Goal: Transaction & Acquisition: Download file/media

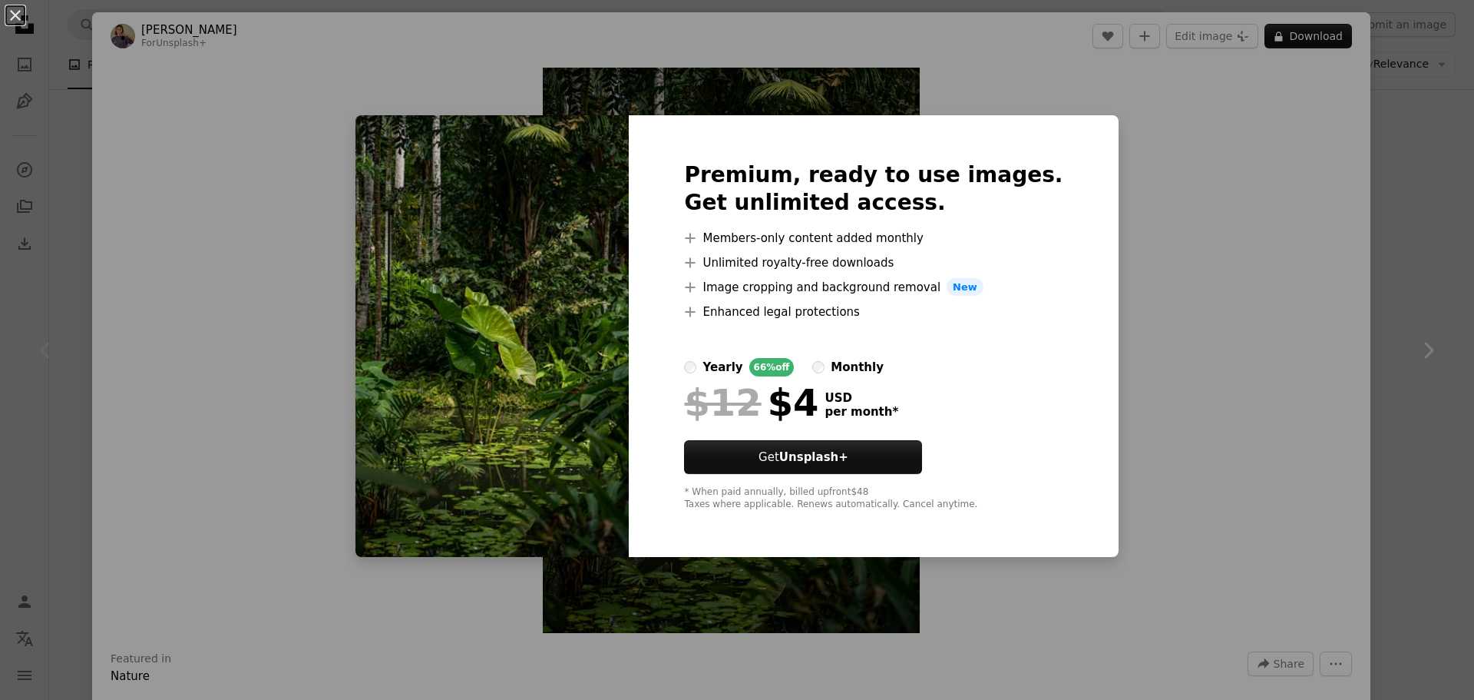
click at [1204, 134] on div "An X shape Premium, ready to use images. Get unlimited access. A plus sign Memb…" at bounding box center [737, 350] width 1474 height 700
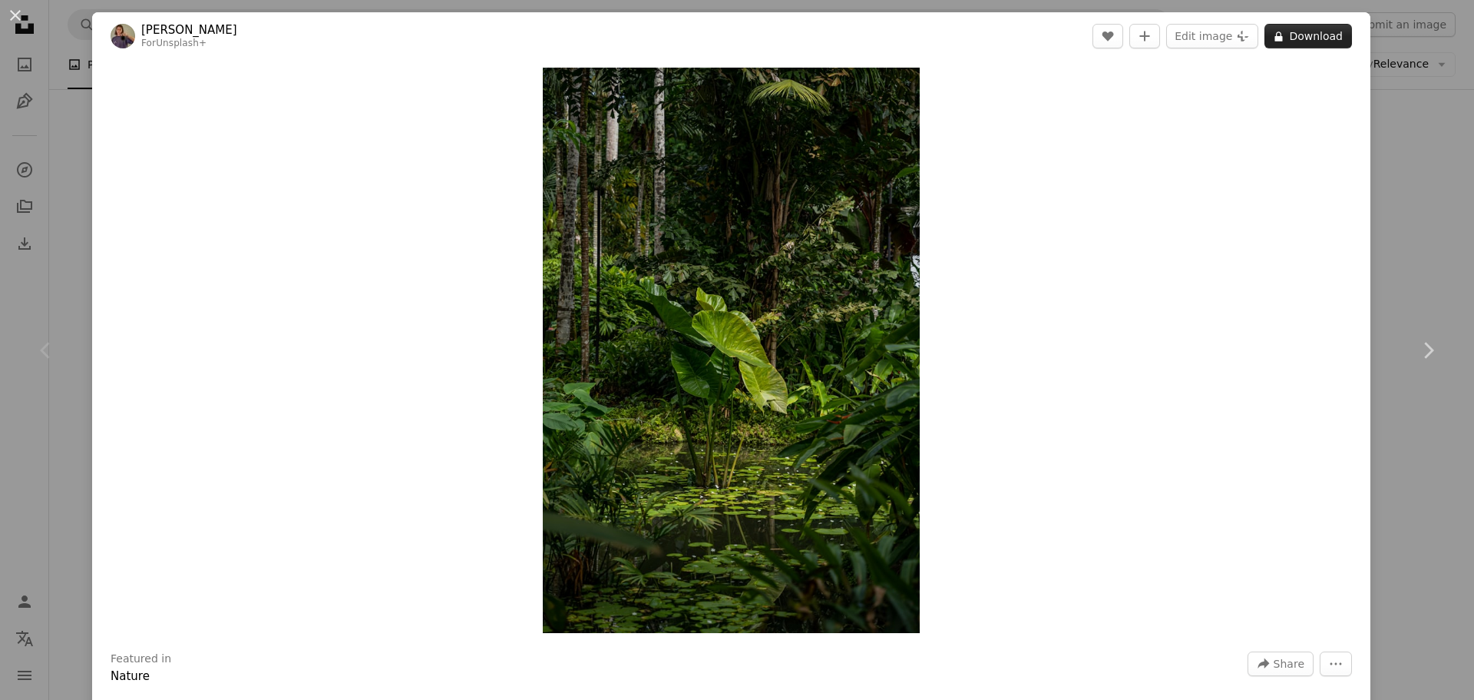
click at [1300, 34] on button "A lock Download" at bounding box center [1309, 36] width 88 height 25
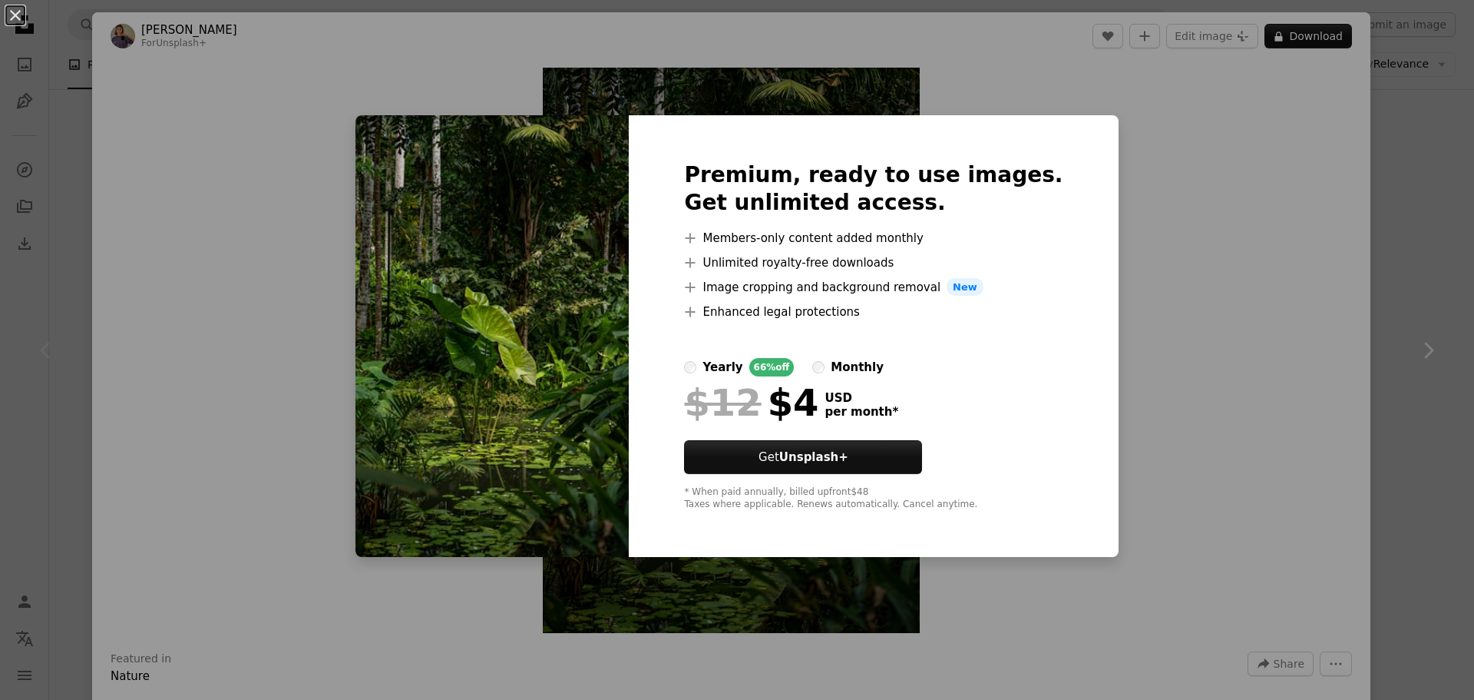
click at [1242, 481] on div "An X shape Premium, ready to use images. Get unlimited access. A plus sign Memb…" at bounding box center [737, 350] width 1474 height 700
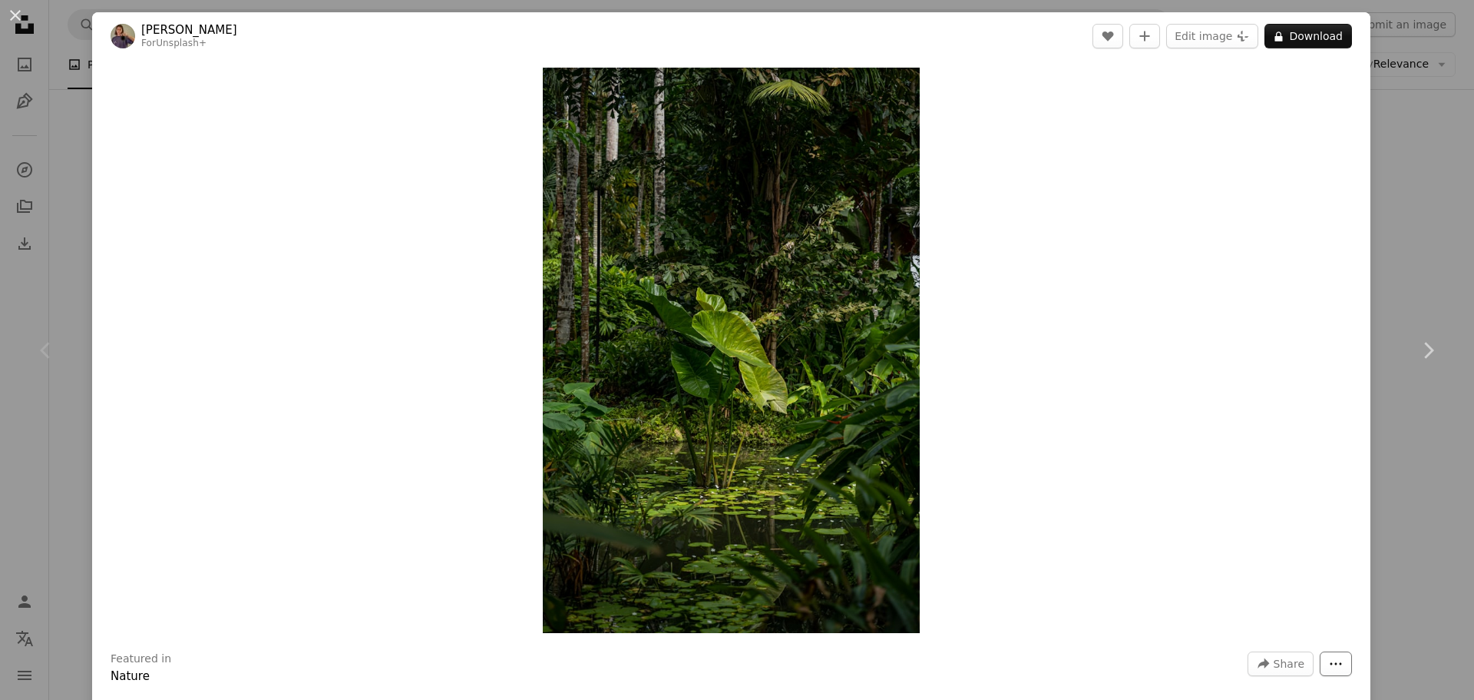
click at [1329, 666] on icon "More Actions" at bounding box center [1336, 664] width 14 height 14
click at [1024, 479] on dialog "An X shape Chevron left Chevron right [PERSON_NAME] For Unsplash+ A heart A plu…" at bounding box center [737, 350] width 1474 height 700
click at [1394, 299] on link "Chevron right" at bounding box center [1428, 349] width 92 height 147
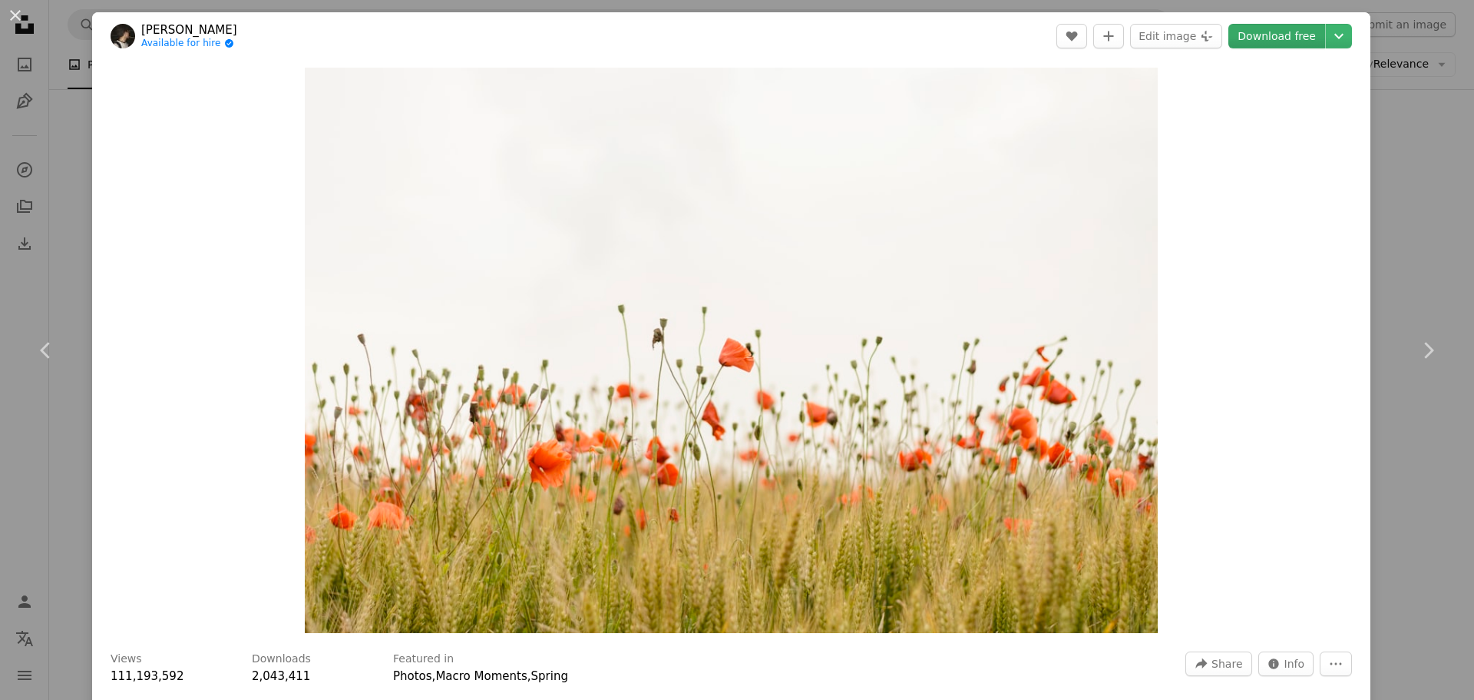
click at [1267, 37] on link "Download free" at bounding box center [1277, 36] width 97 height 25
click at [1416, 351] on icon "Chevron right" at bounding box center [1428, 350] width 25 height 25
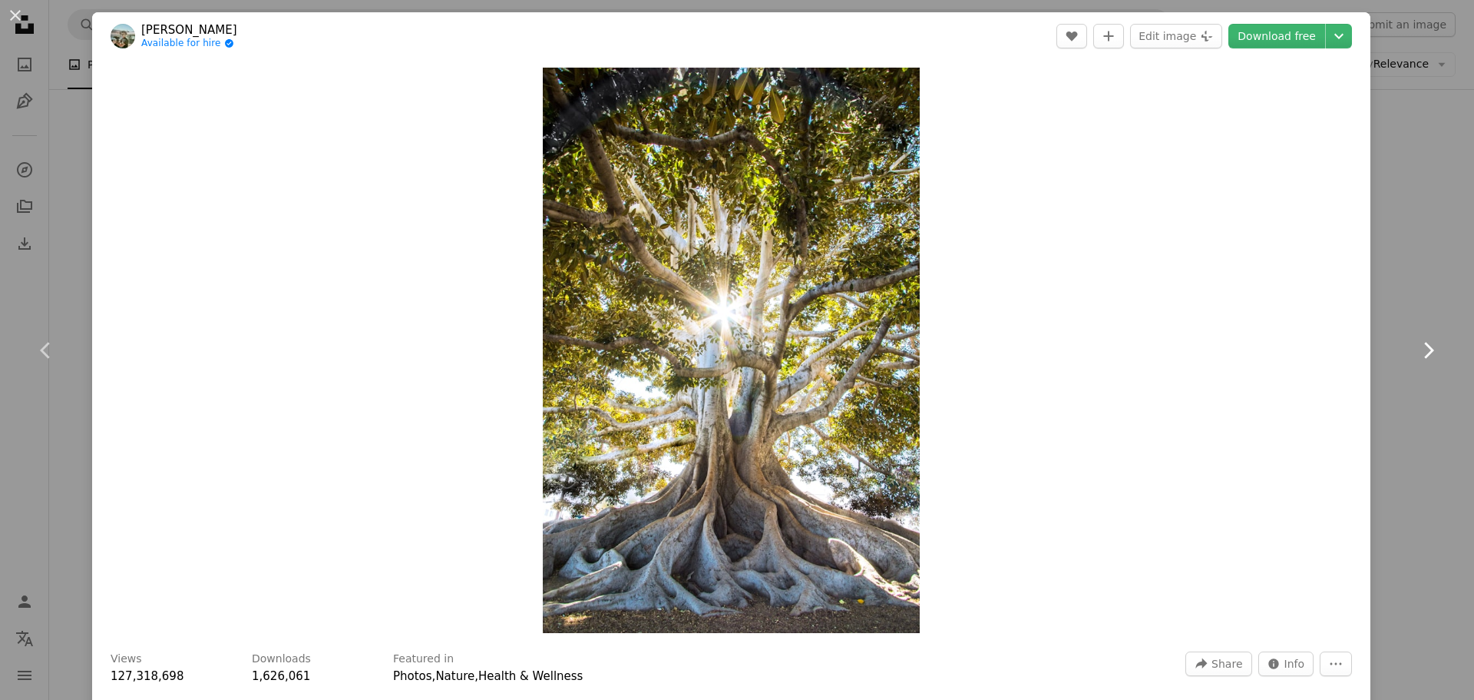
click at [1416, 351] on icon "Chevron right" at bounding box center [1428, 350] width 25 height 25
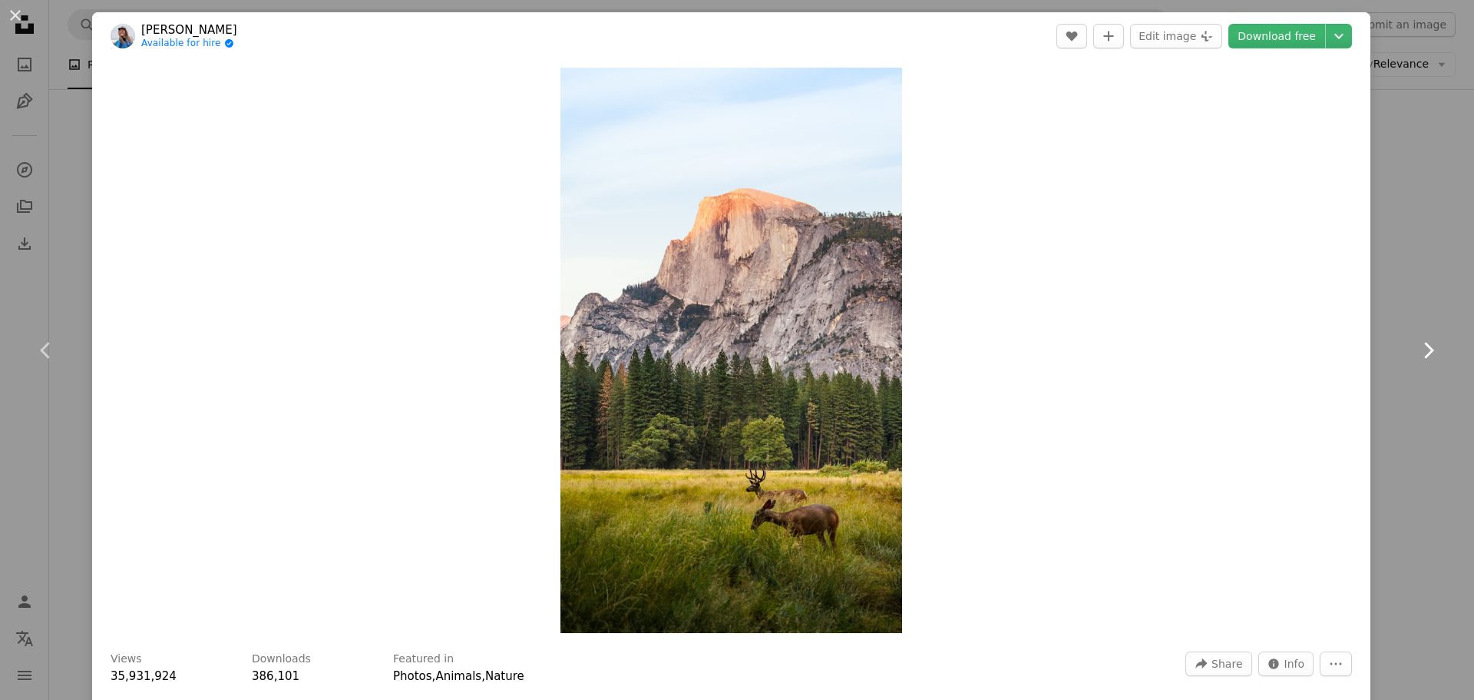
click at [1416, 349] on icon "Chevron right" at bounding box center [1428, 350] width 25 height 25
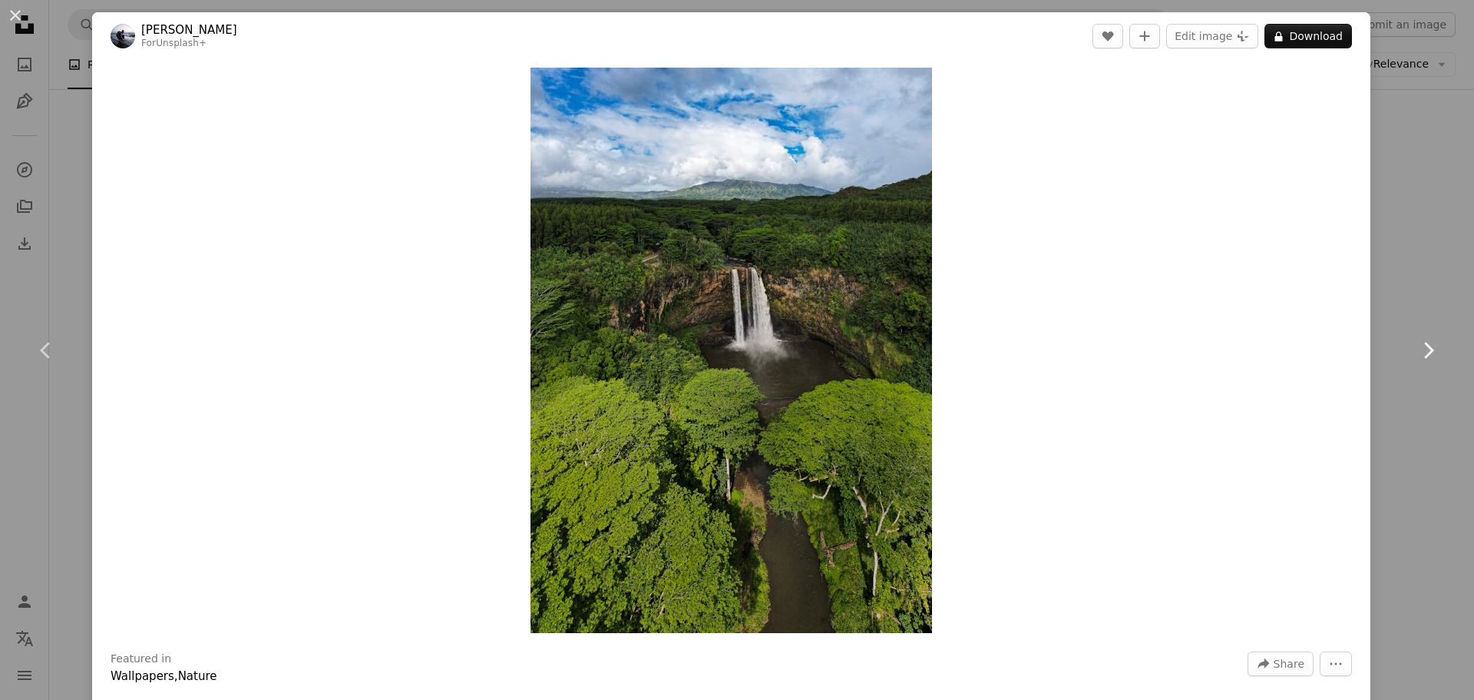
click at [1416, 352] on icon "Chevron right" at bounding box center [1428, 350] width 25 height 25
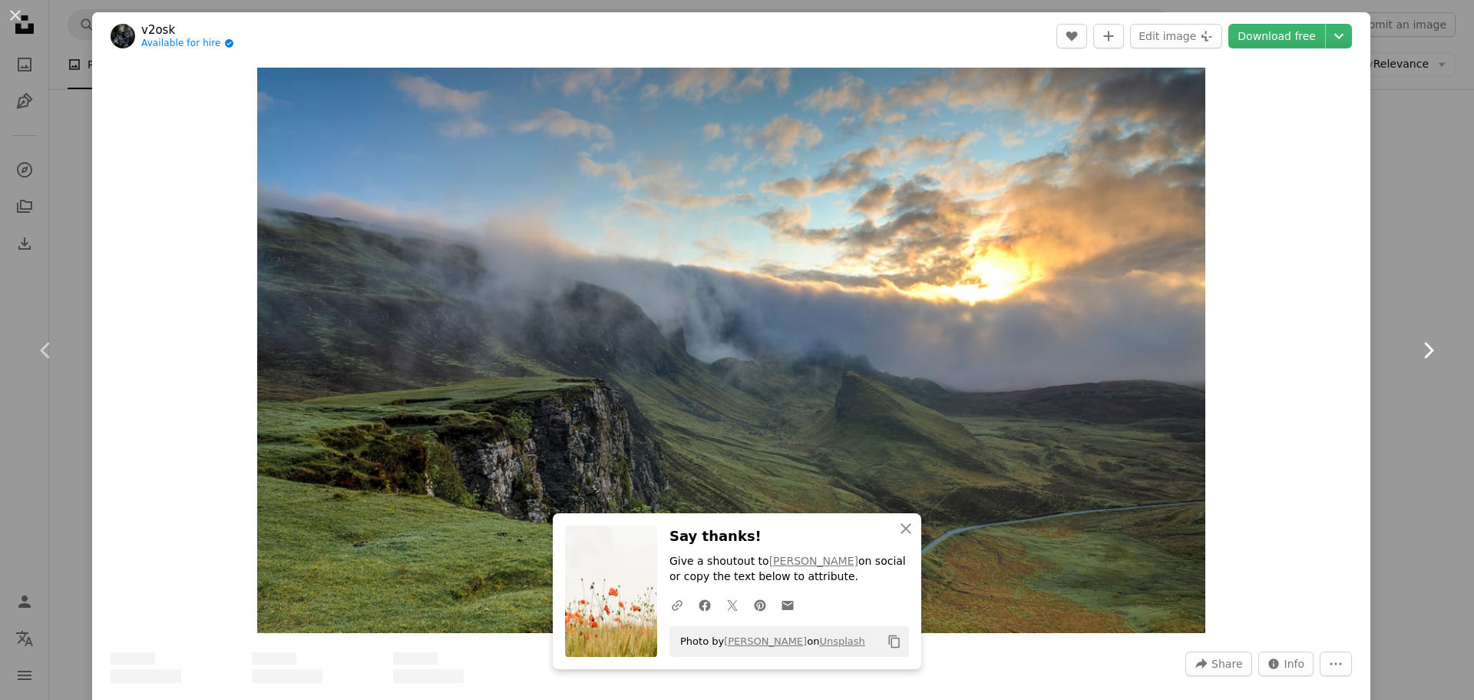
click at [1418, 351] on icon "Chevron right" at bounding box center [1428, 350] width 25 height 25
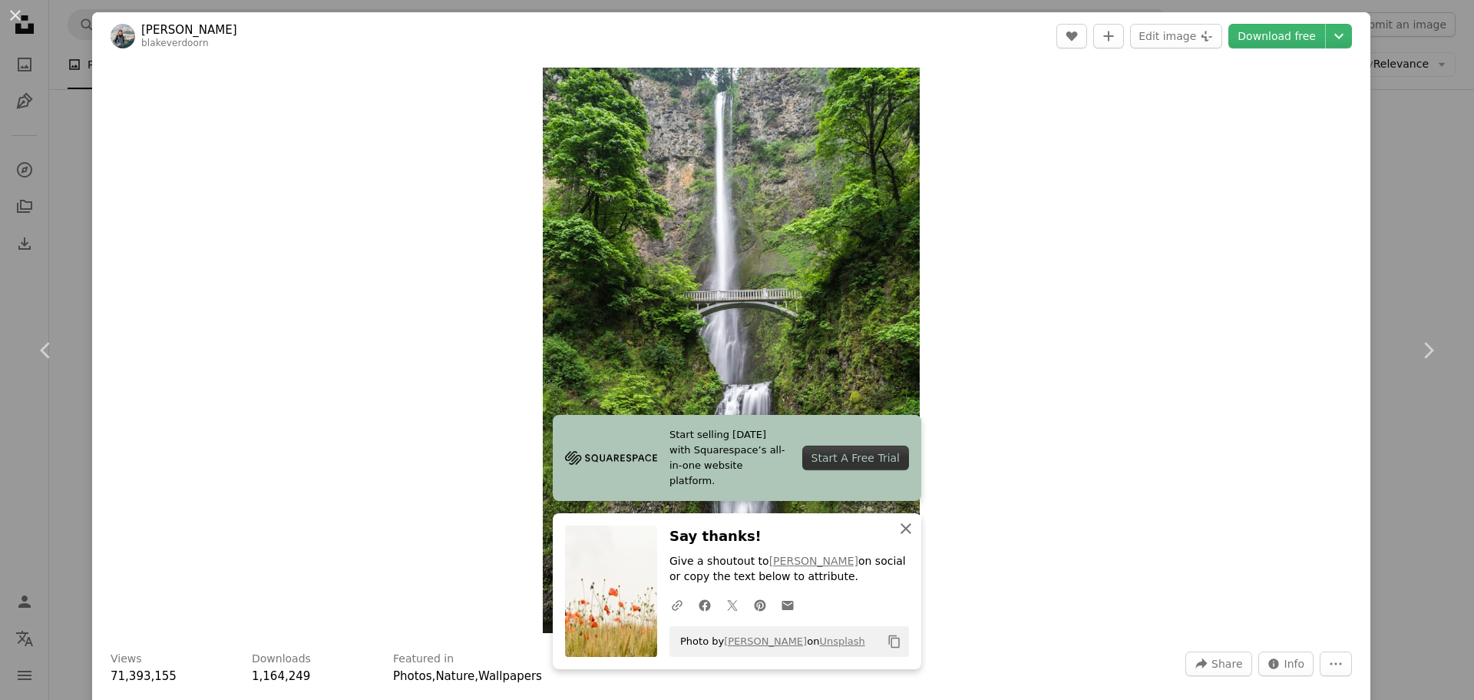
click at [900, 524] on icon "An X shape" at bounding box center [906, 528] width 18 height 18
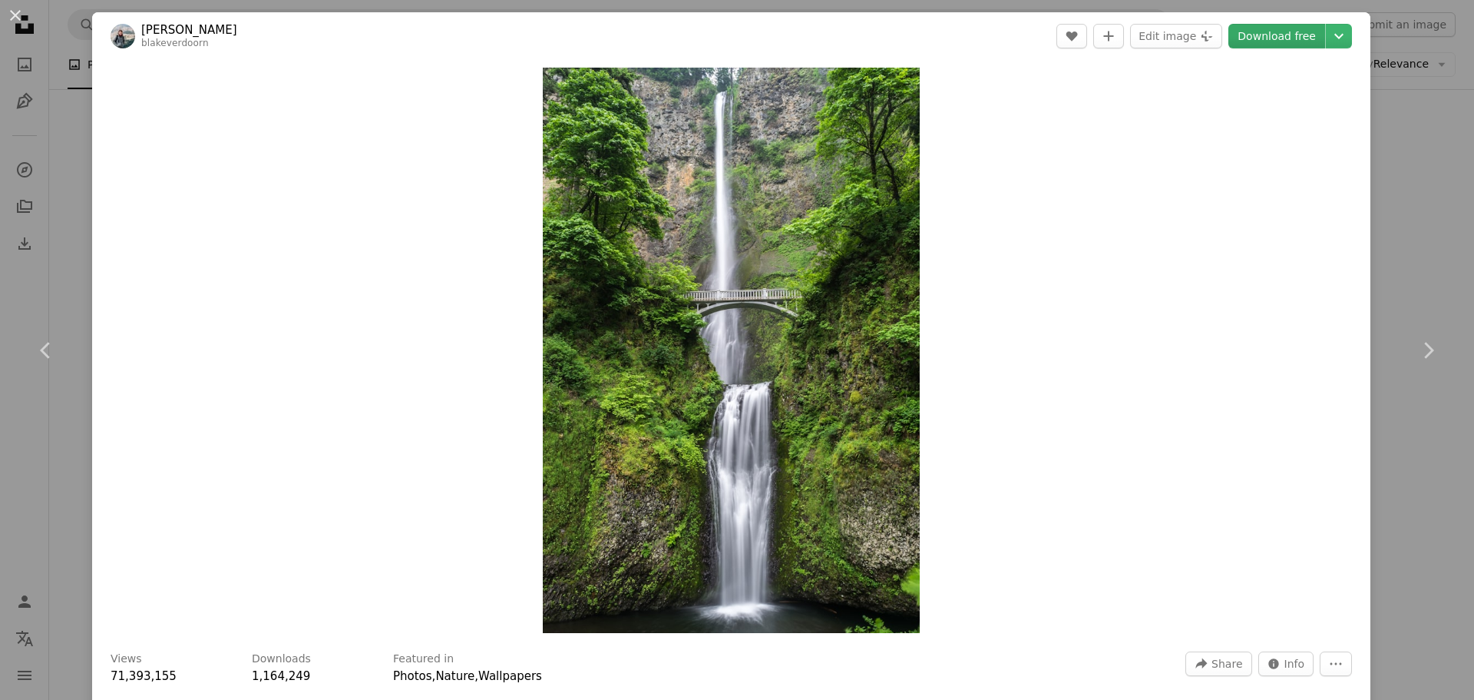
click at [1291, 30] on link "Download free" at bounding box center [1277, 36] width 97 height 25
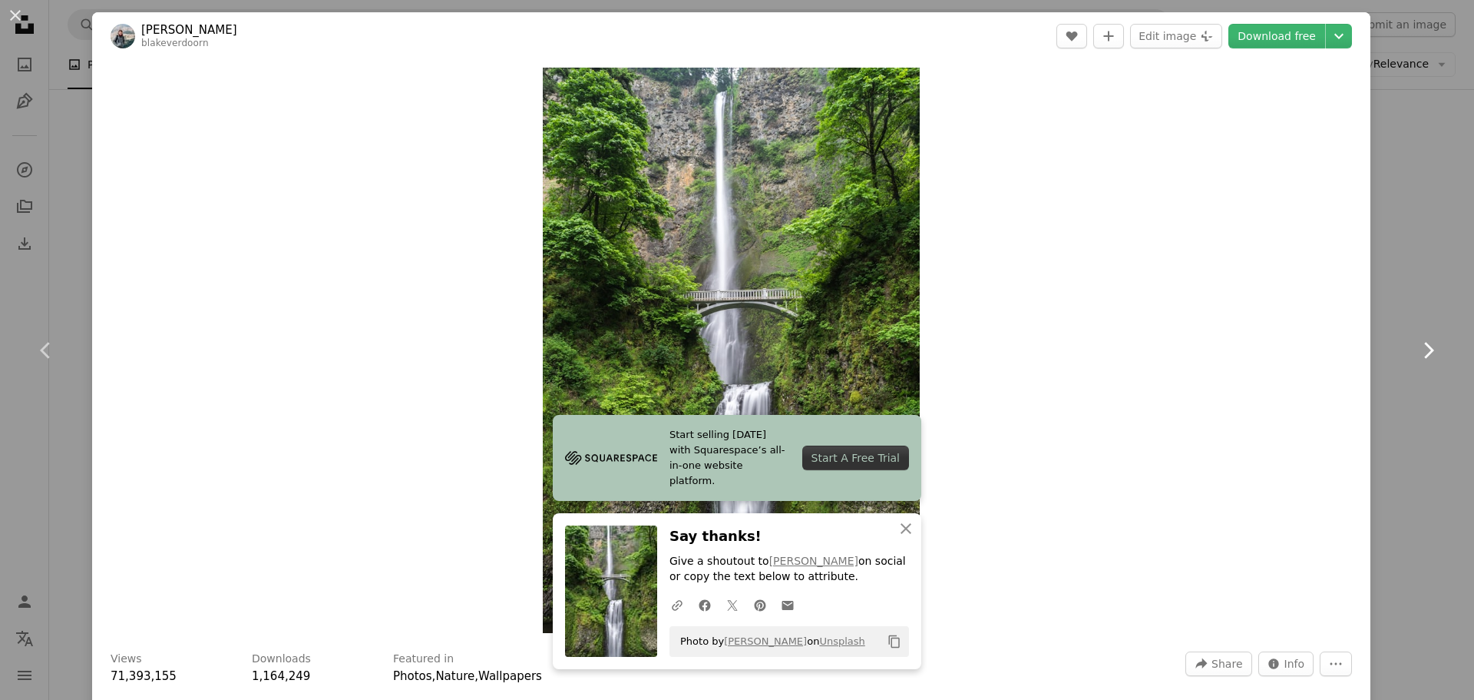
click at [1421, 348] on icon "Chevron right" at bounding box center [1428, 350] width 25 height 25
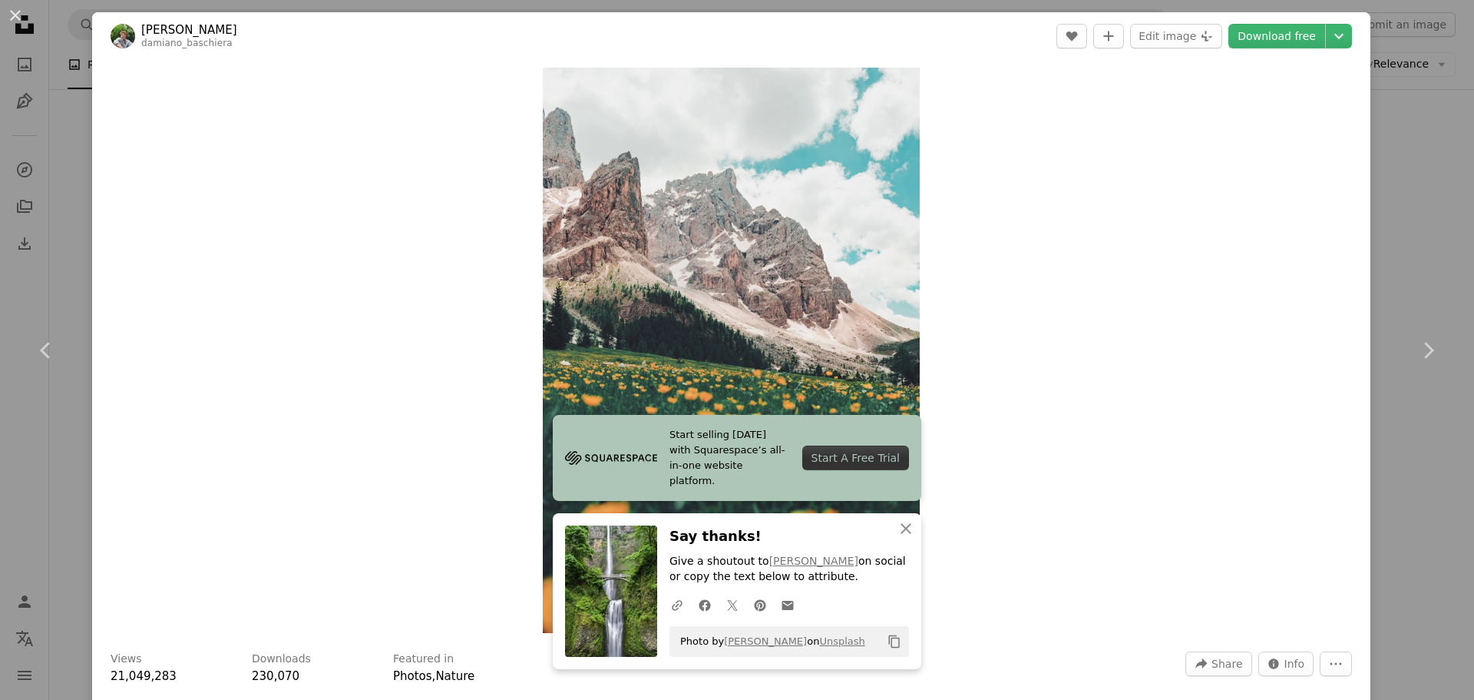
click at [1050, 283] on div "Zoom in" at bounding box center [731, 350] width 1279 height 581
click at [898, 520] on icon "An X shape" at bounding box center [906, 528] width 18 height 18
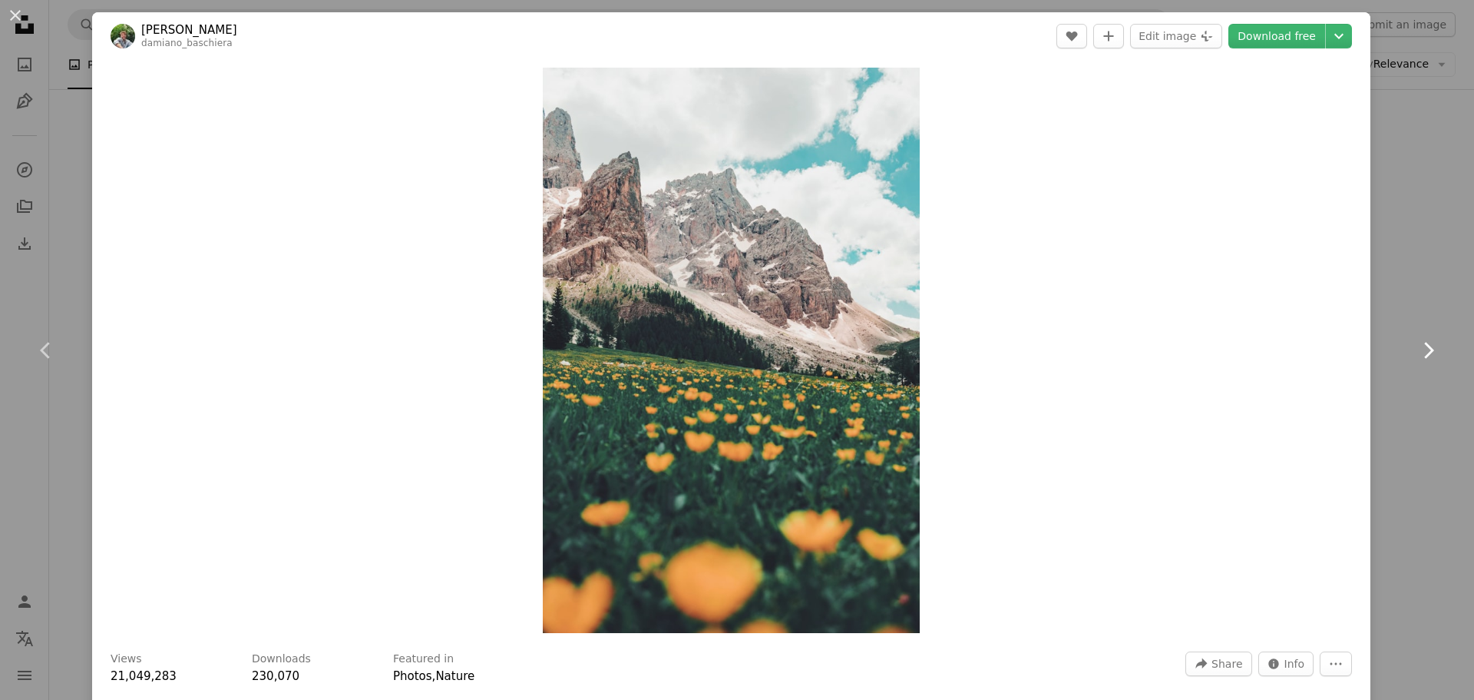
click at [1416, 353] on icon "Chevron right" at bounding box center [1428, 350] width 25 height 25
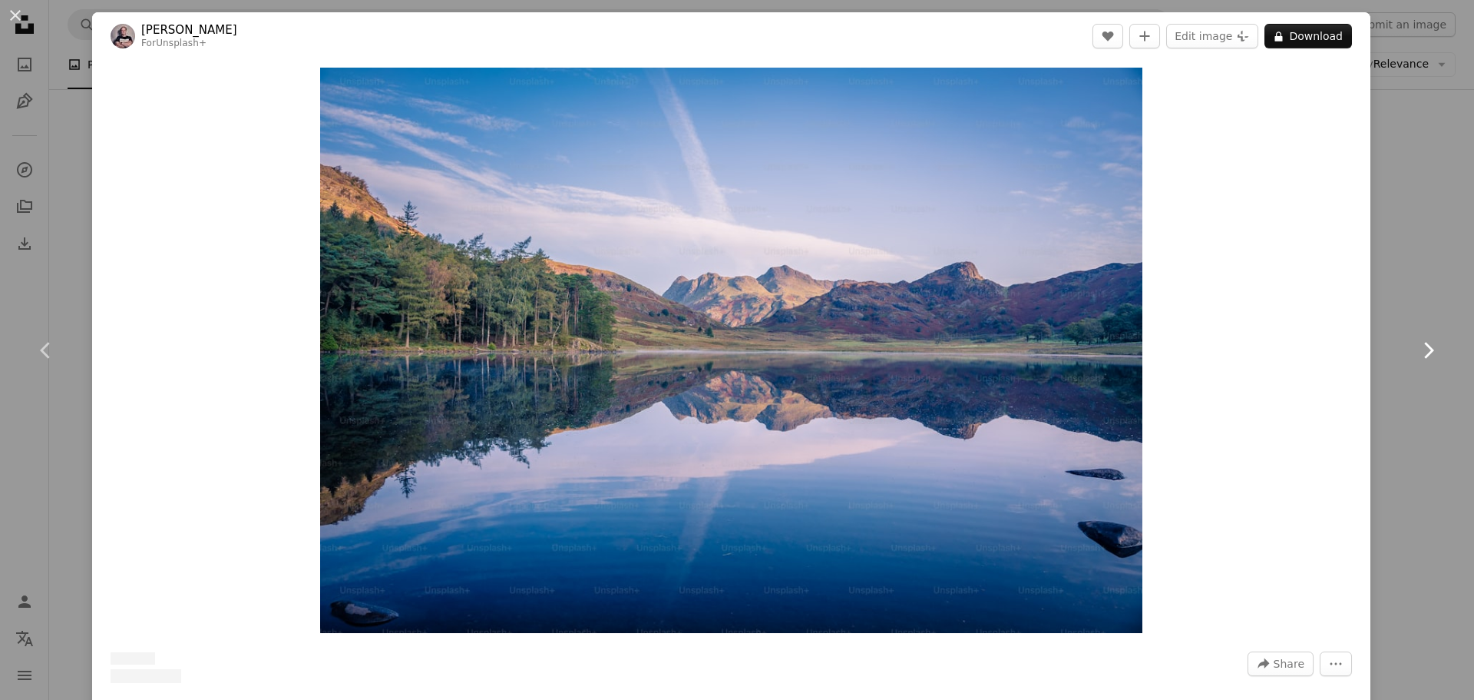
click at [1416, 353] on icon "Chevron right" at bounding box center [1428, 350] width 25 height 25
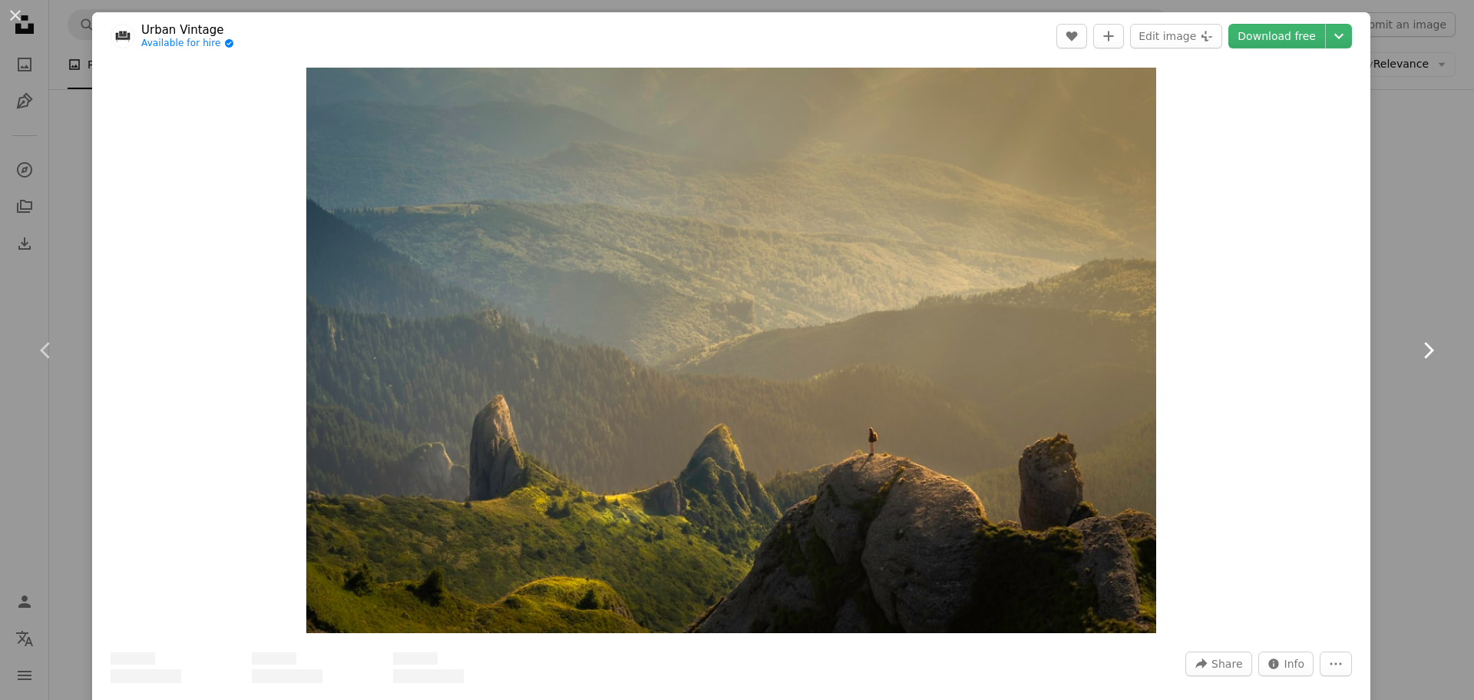
click at [1416, 353] on icon "Chevron right" at bounding box center [1428, 350] width 25 height 25
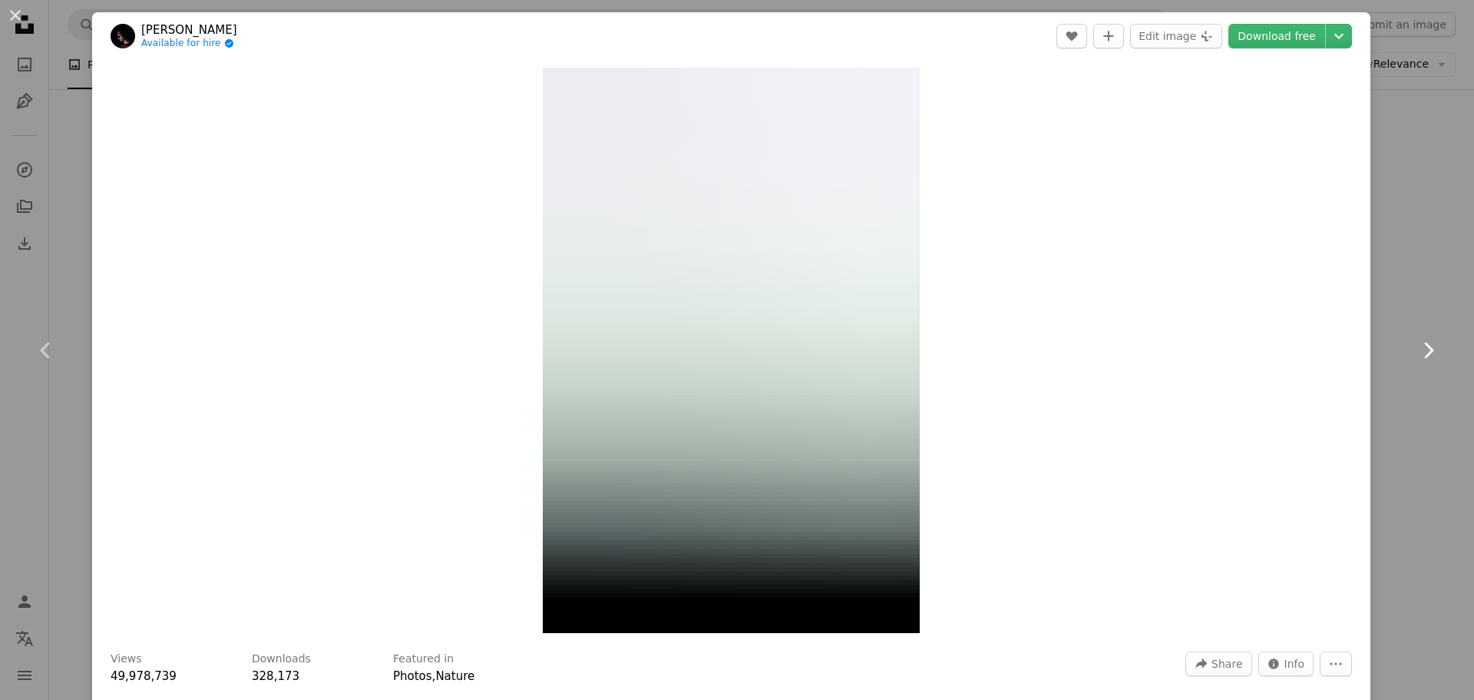
click at [1416, 352] on icon "Chevron right" at bounding box center [1428, 350] width 25 height 25
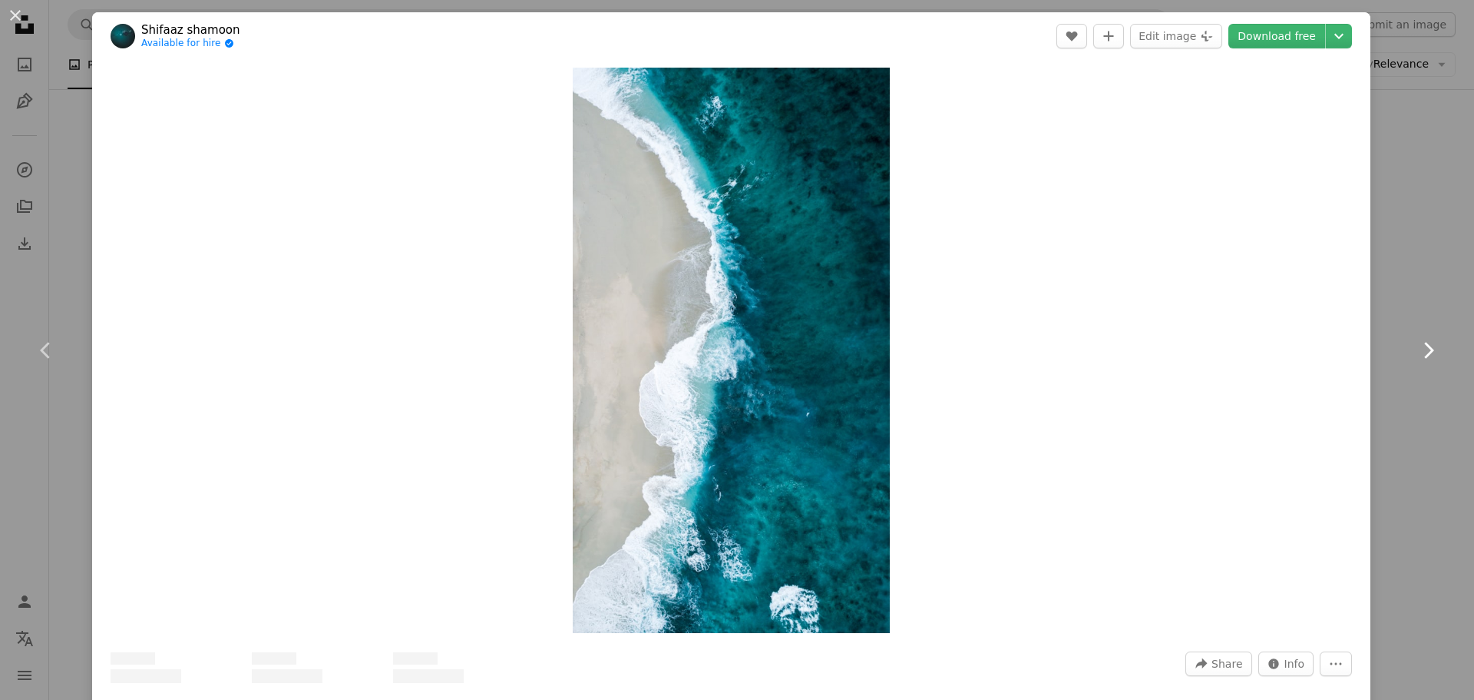
click at [1416, 352] on icon "Chevron right" at bounding box center [1428, 350] width 25 height 25
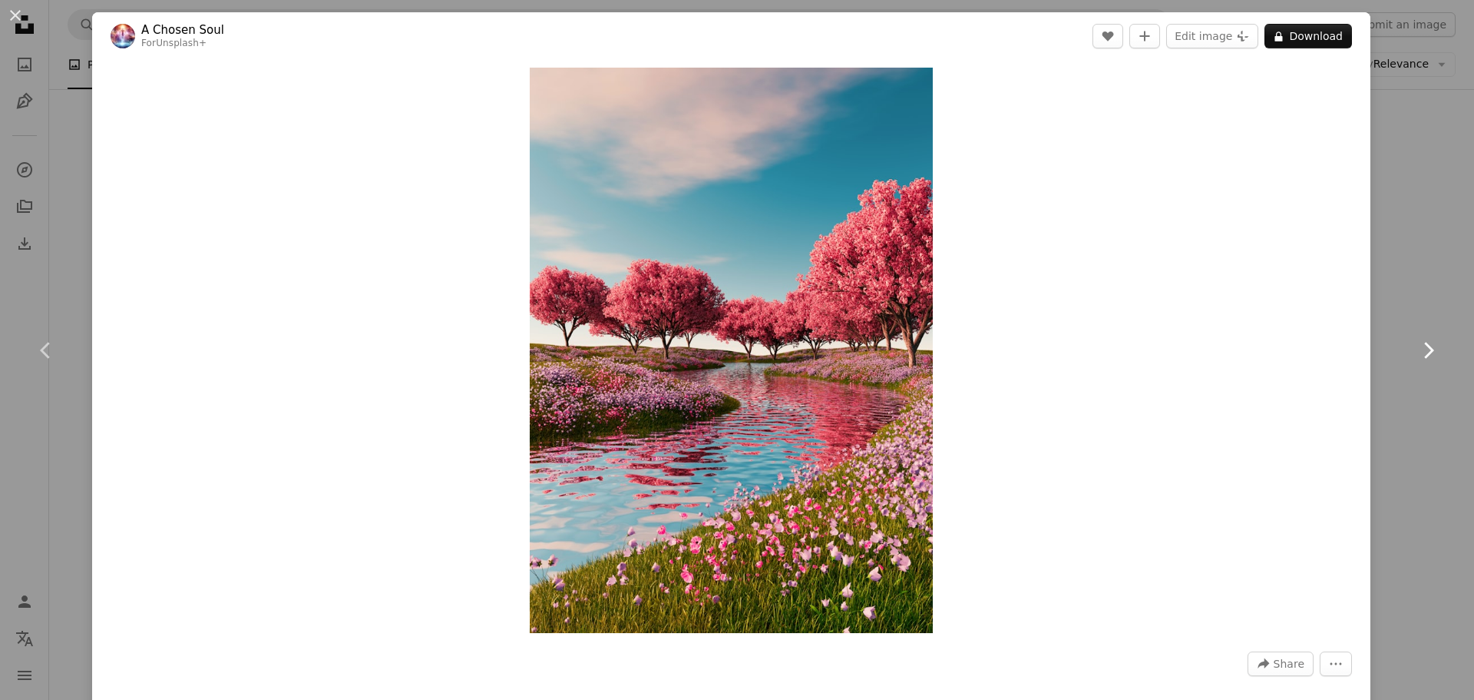
click at [1416, 353] on icon "Chevron right" at bounding box center [1428, 350] width 25 height 25
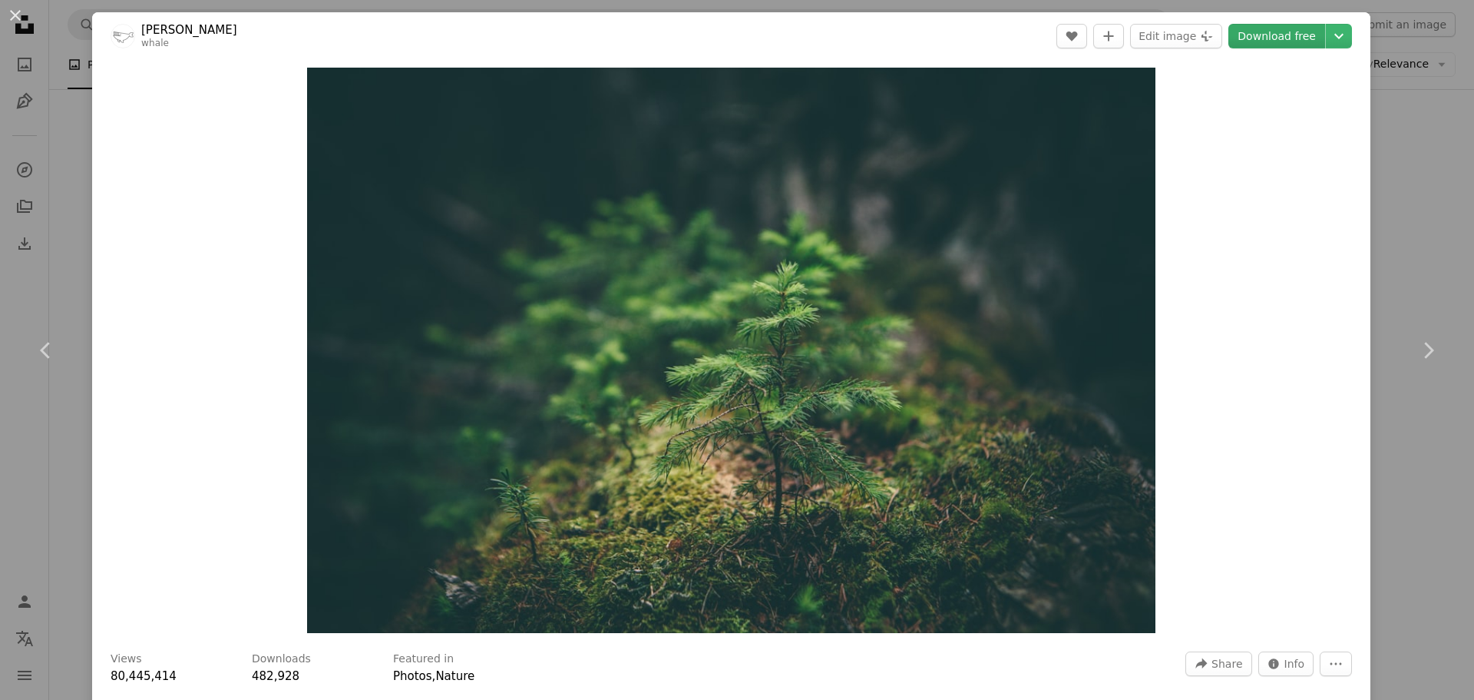
click at [1252, 44] on link "Download free" at bounding box center [1277, 36] width 97 height 25
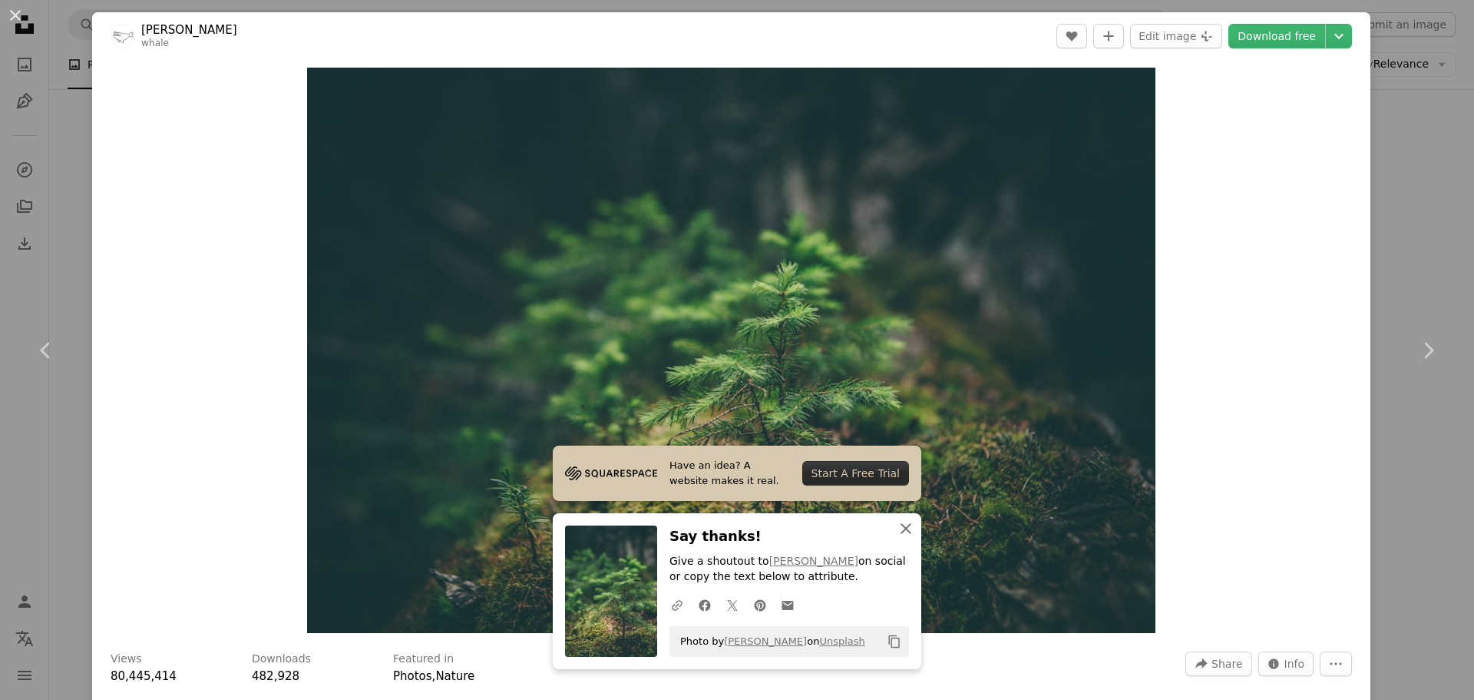
click at [900, 531] on icon "An X shape" at bounding box center [906, 528] width 18 height 18
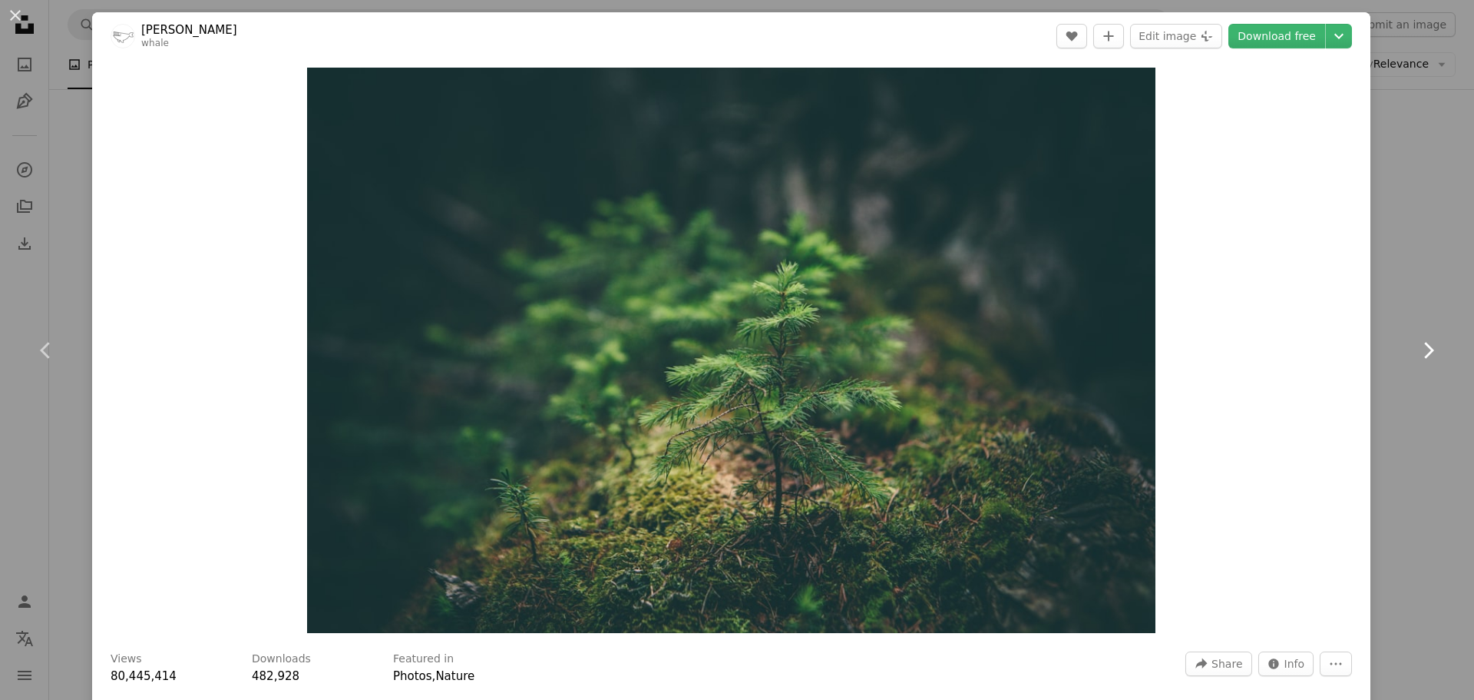
click at [1416, 350] on icon "Chevron right" at bounding box center [1428, 350] width 25 height 25
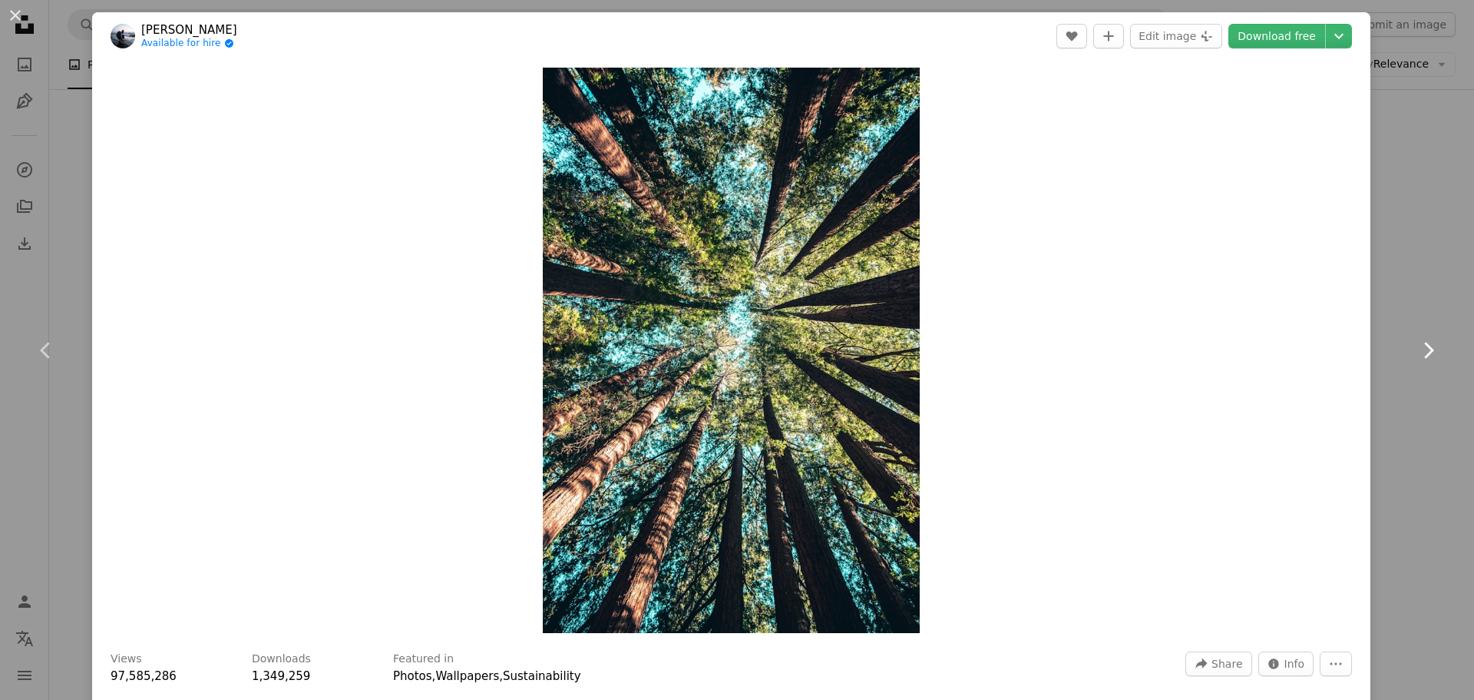
click at [1416, 350] on icon "Chevron right" at bounding box center [1428, 350] width 25 height 25
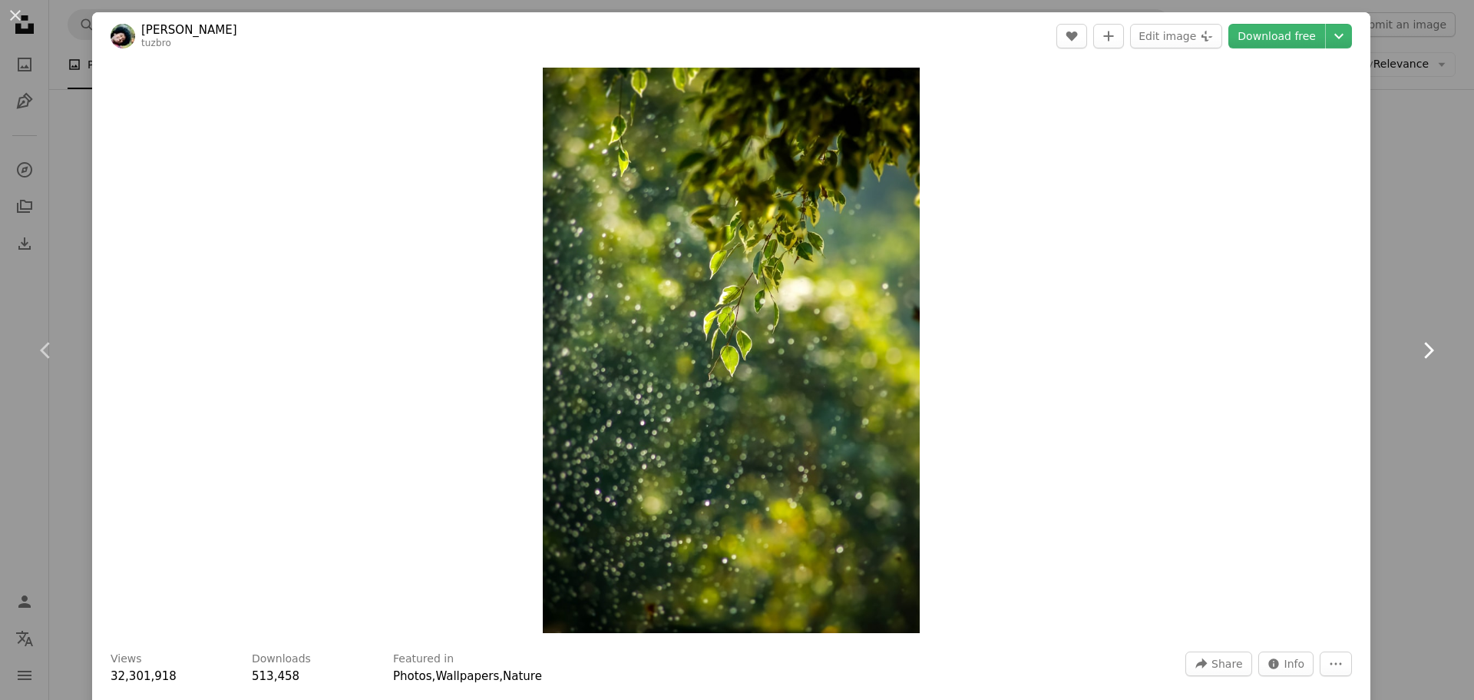
click at [1416, 348] on icon "Chevron right" at bounding box center [1428, 350] width 25 height 25
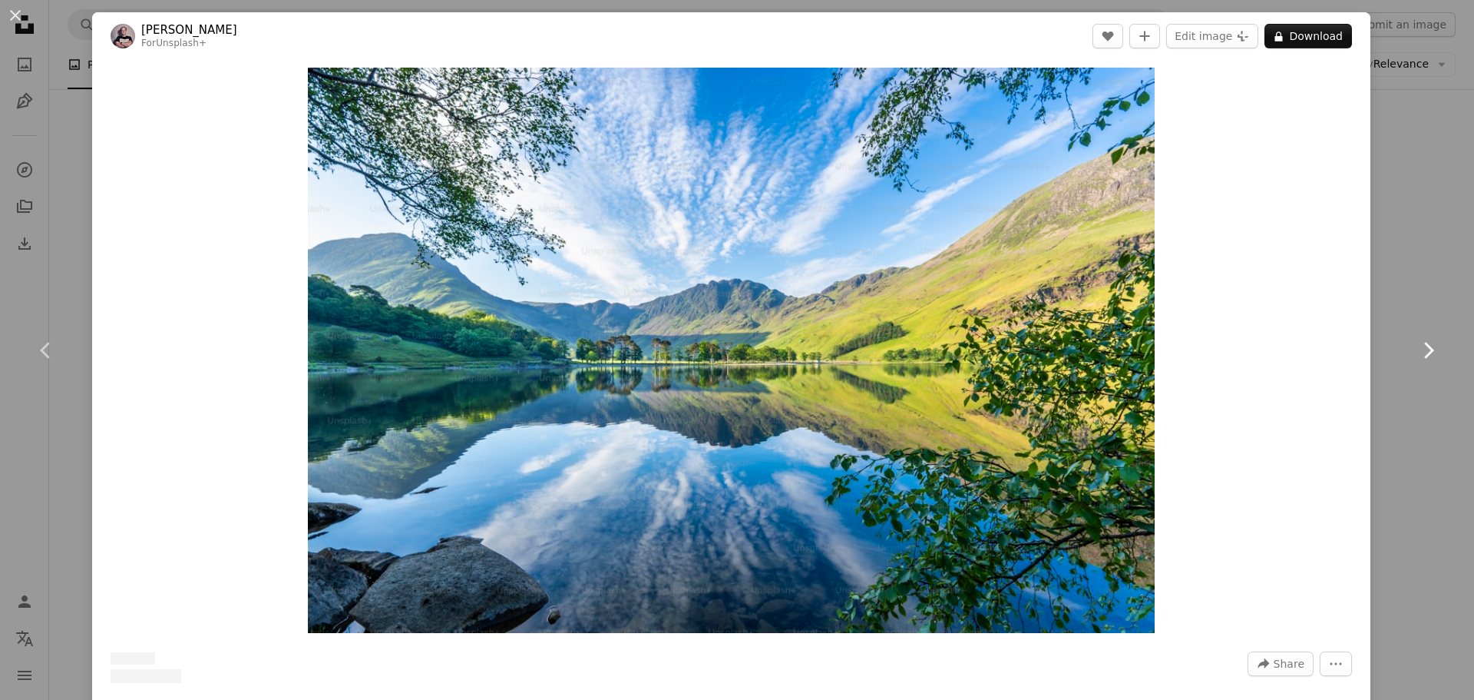
click at [1403, 346] on link "Chevron right" at bounding box center [1428, 349] width 92 height 147
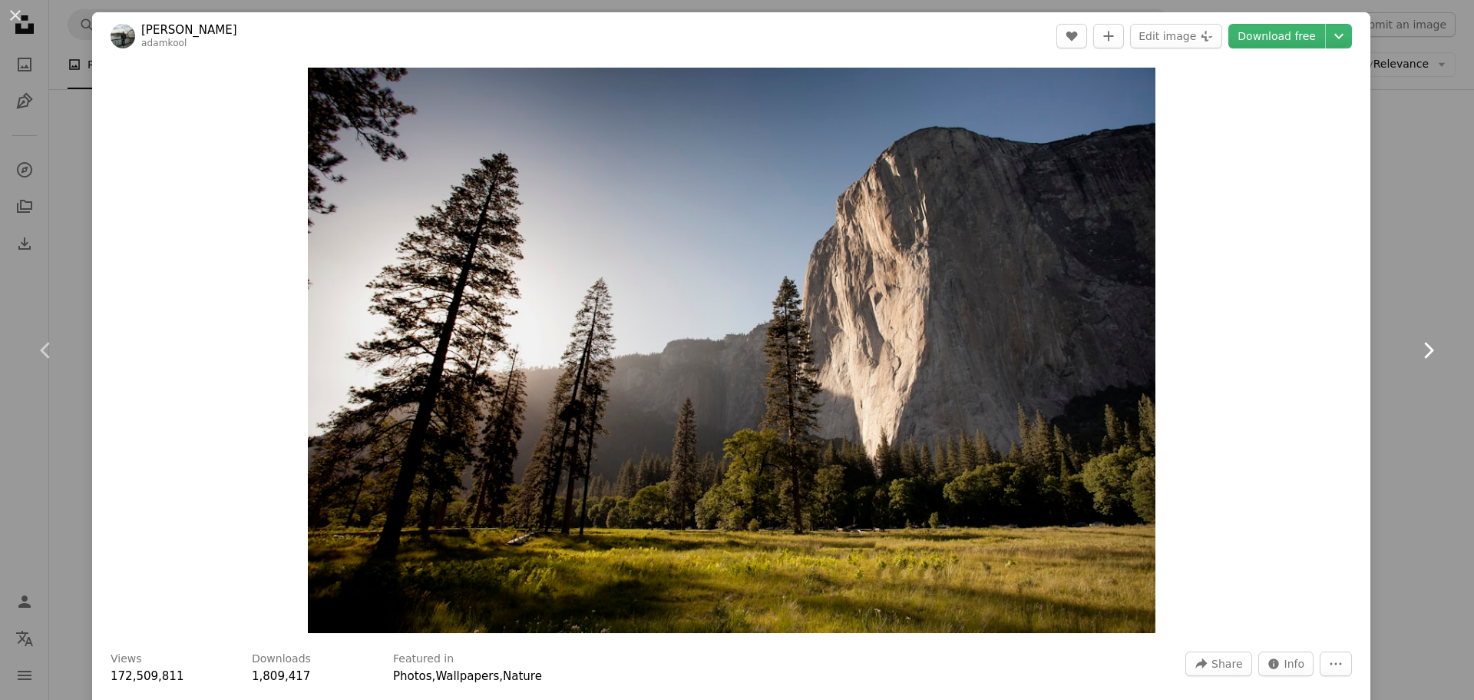
click at [1402, 346] on link "Chevron right" at bounding box center [1428, 349] width 92 height 147
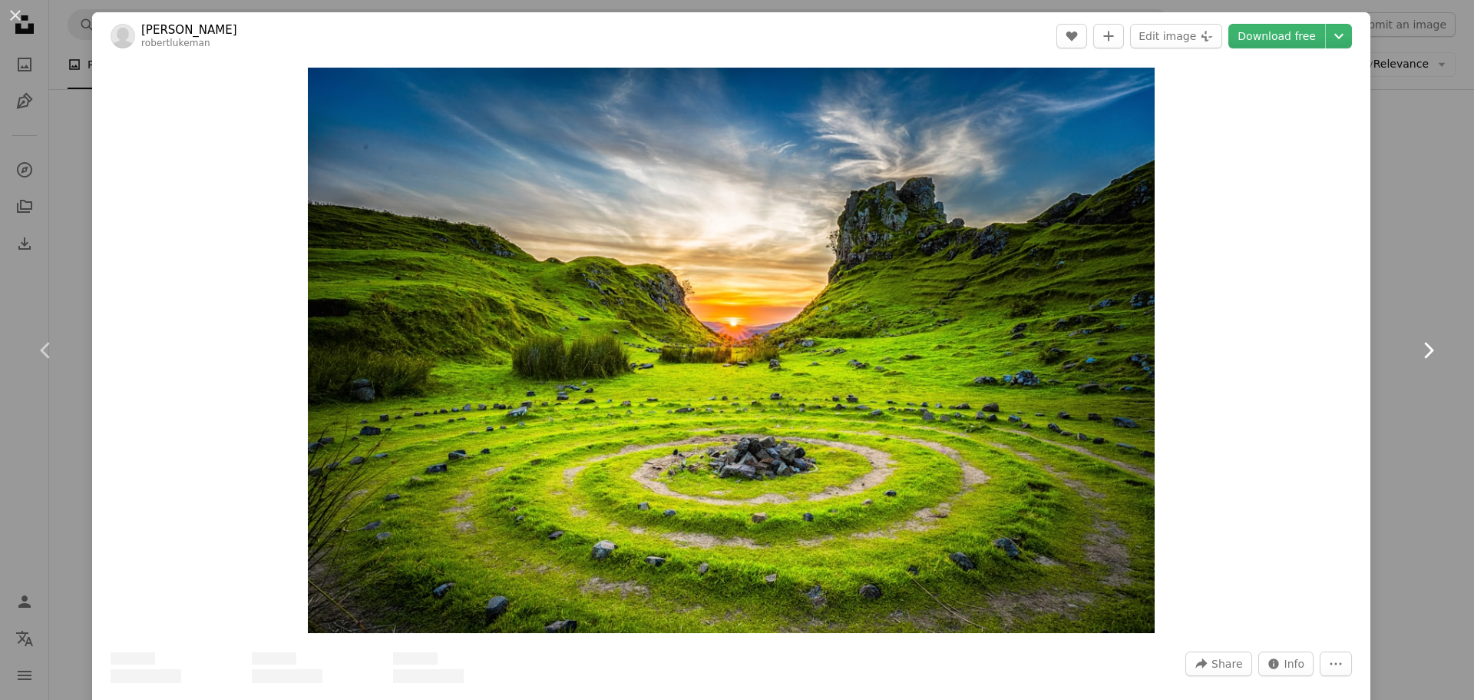
click at [1402, 346] on link "Chevron right" at bounding box center [1428, 349] width 92 height 147
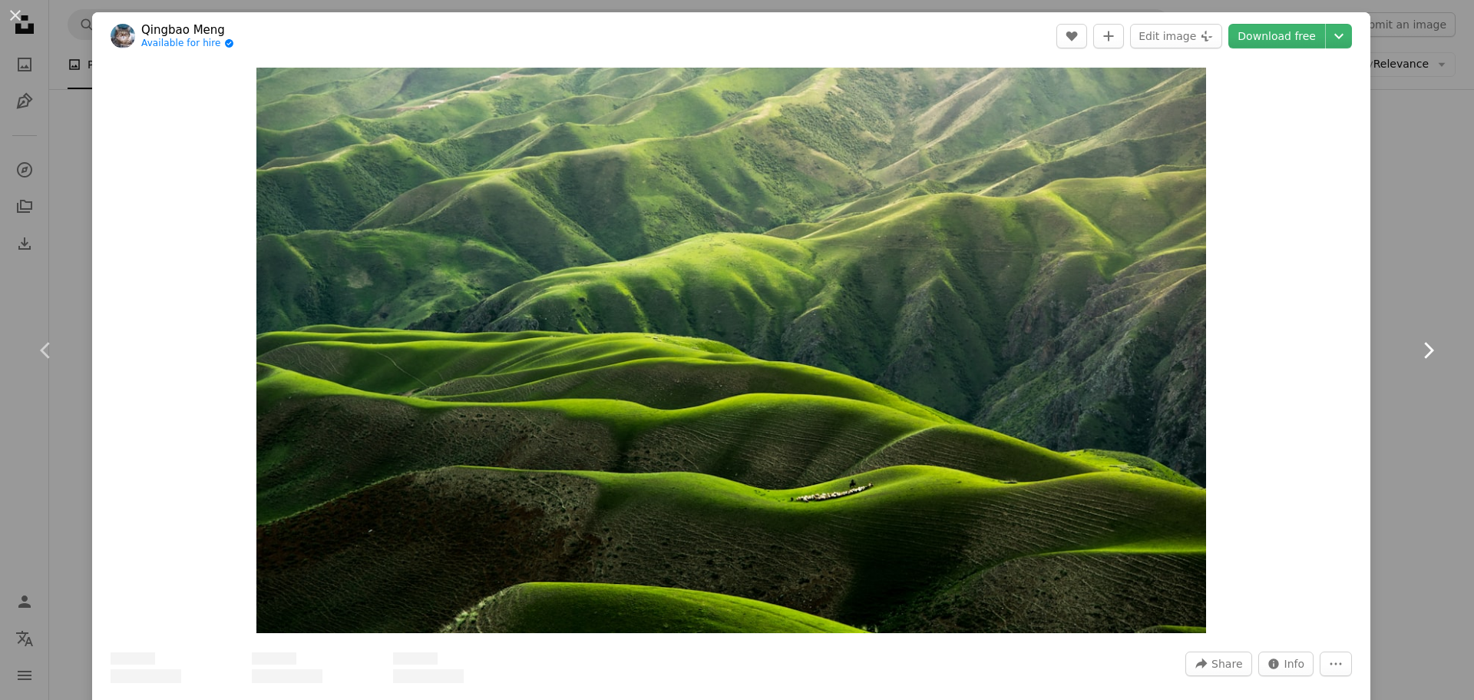
click at [1402, 346] on link "Chevron right" at bounding box center [1428, 349] width 92 height 147
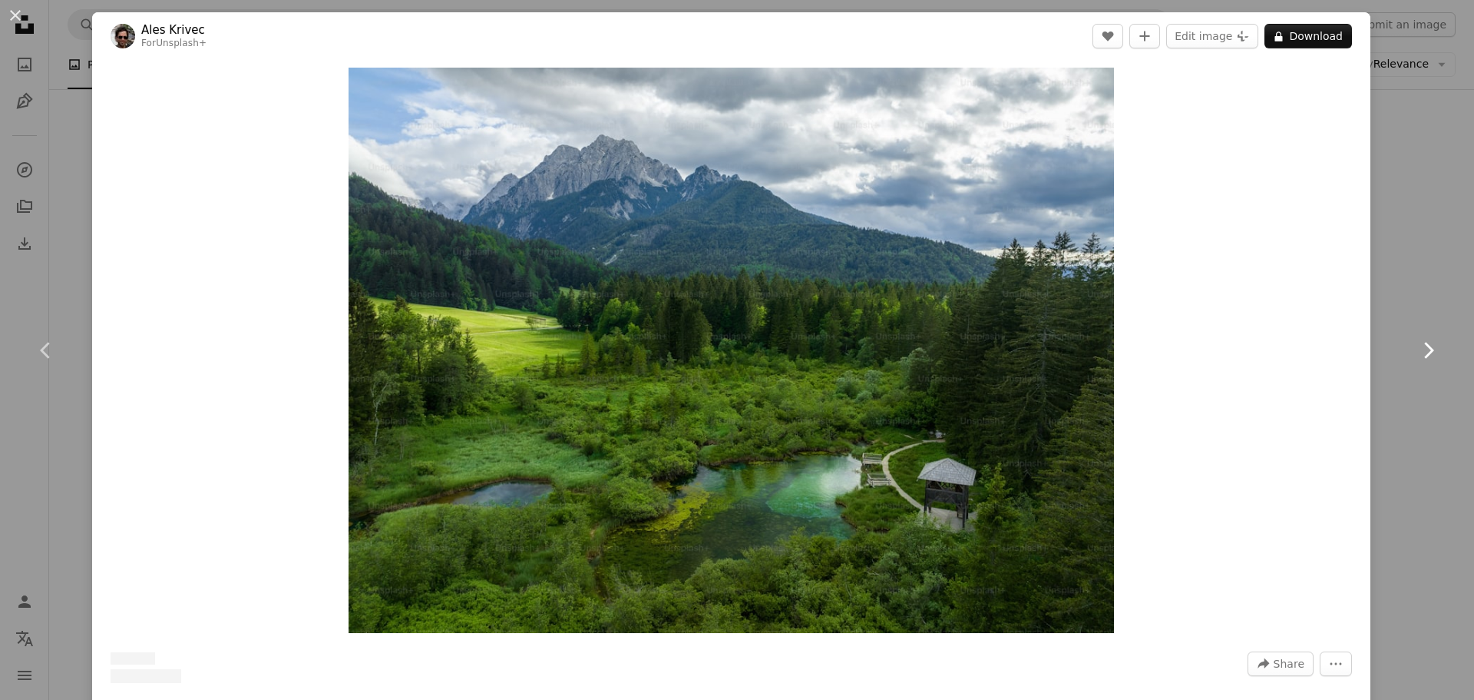
click at [1402, 346] on link "Chevron right" at bounding box center [1428, 349] width 92 height 147
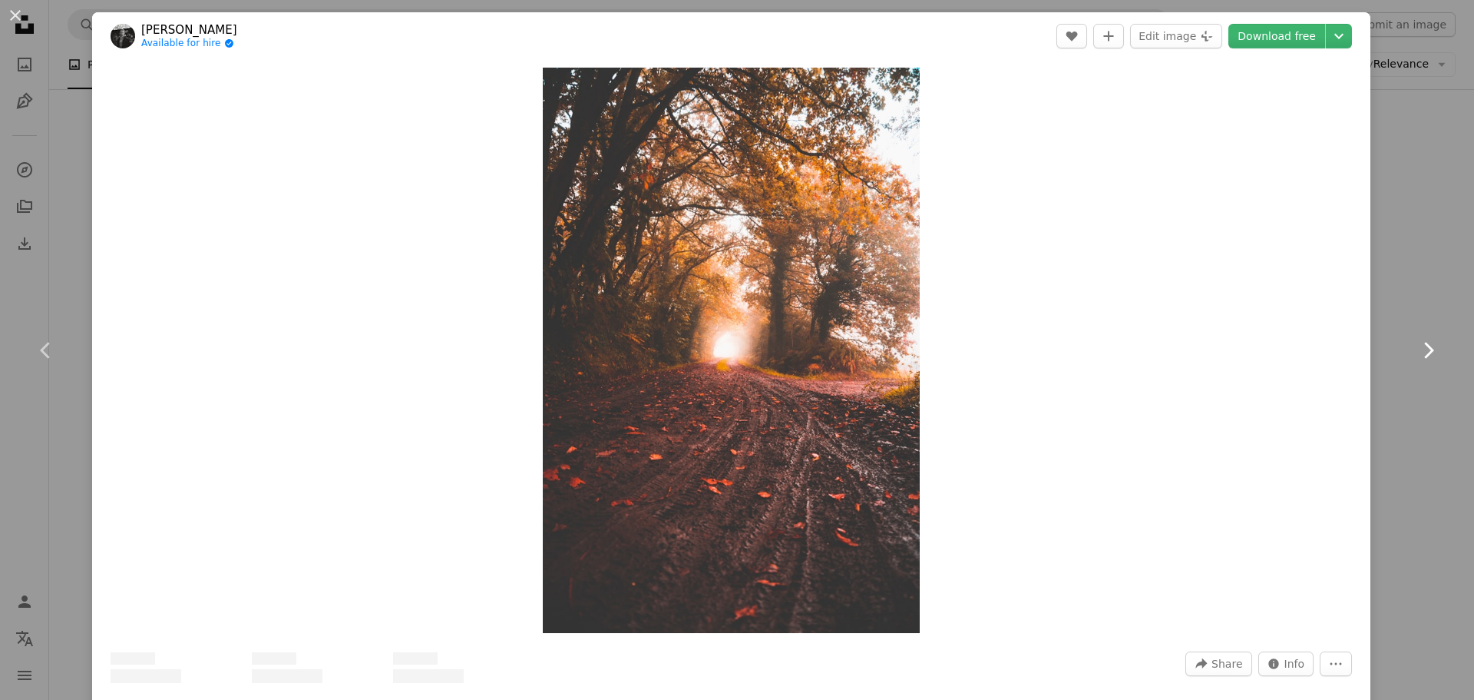
click at [1402, 346] on link "Chevron right" at bounding box center [1428, 349] width 92 height 147
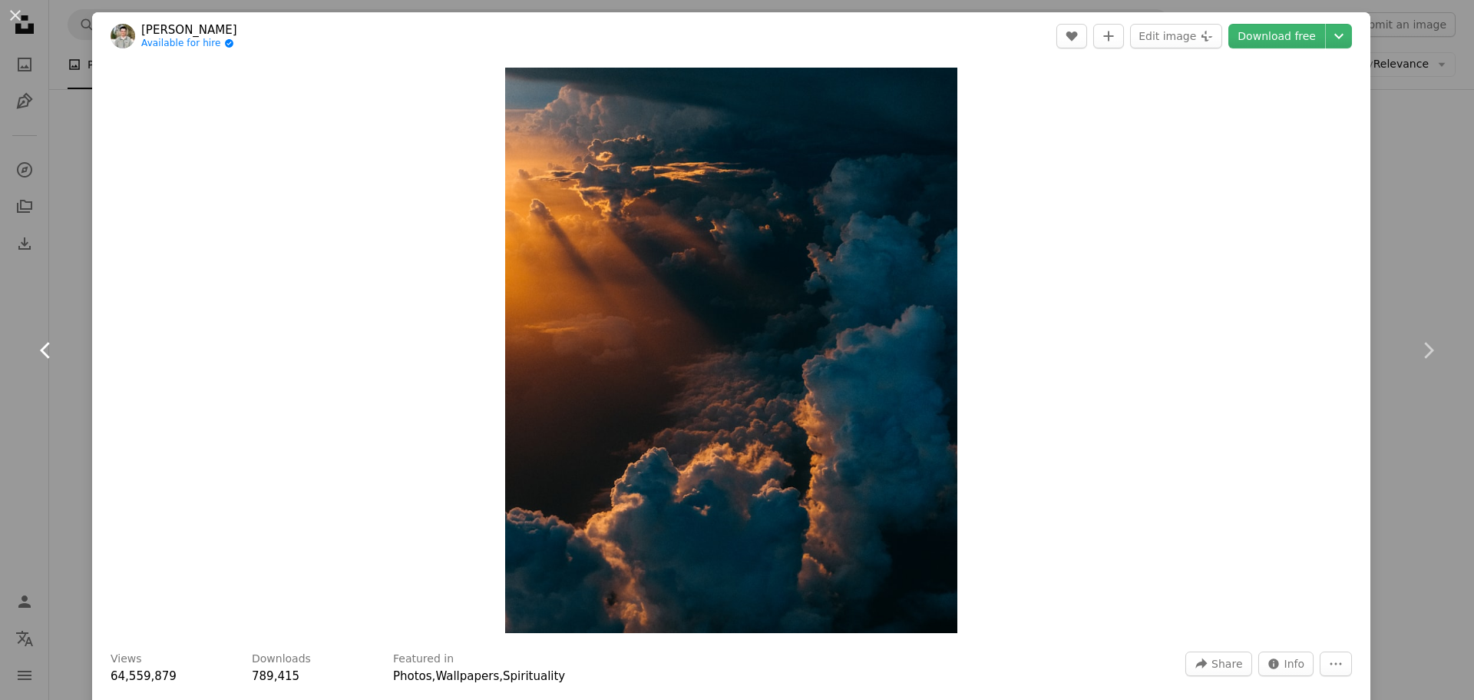
click at [45, 360] on icon "Chevron left" at bounding box center [46, 350] width 25 height 25
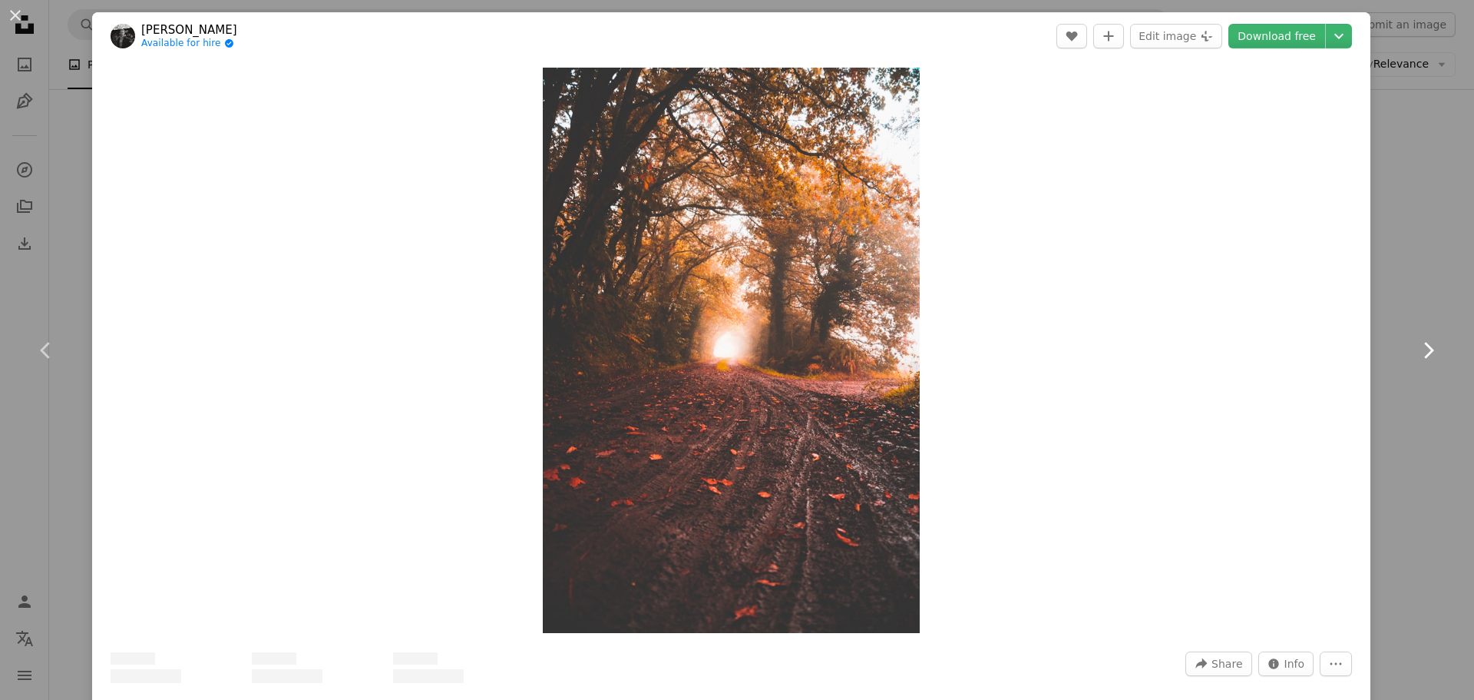
click at [1417, 339] on icon "Chevron right" at bounding box center [1428, 350] width 25 height 25
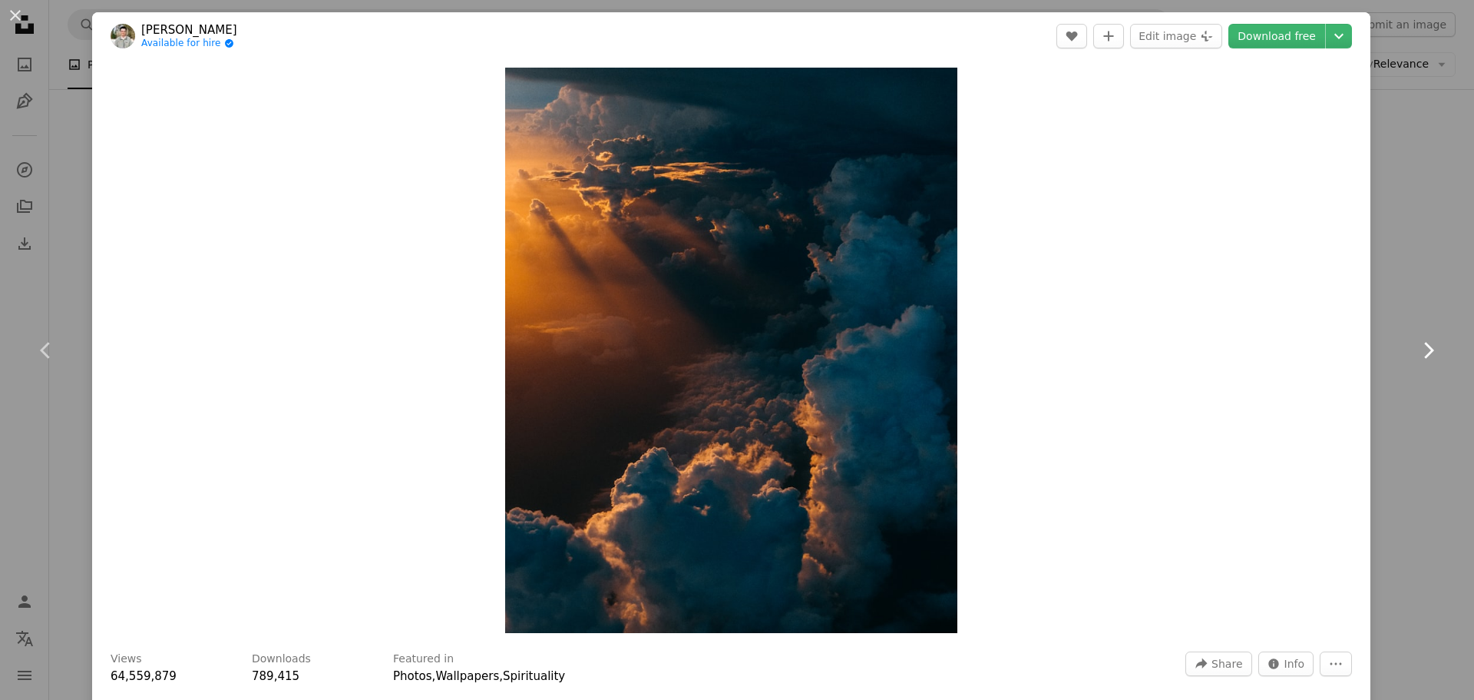
click at [1420, 338] on icon "Chevron right" at bounding box center [1428, 350] width 25 height 25
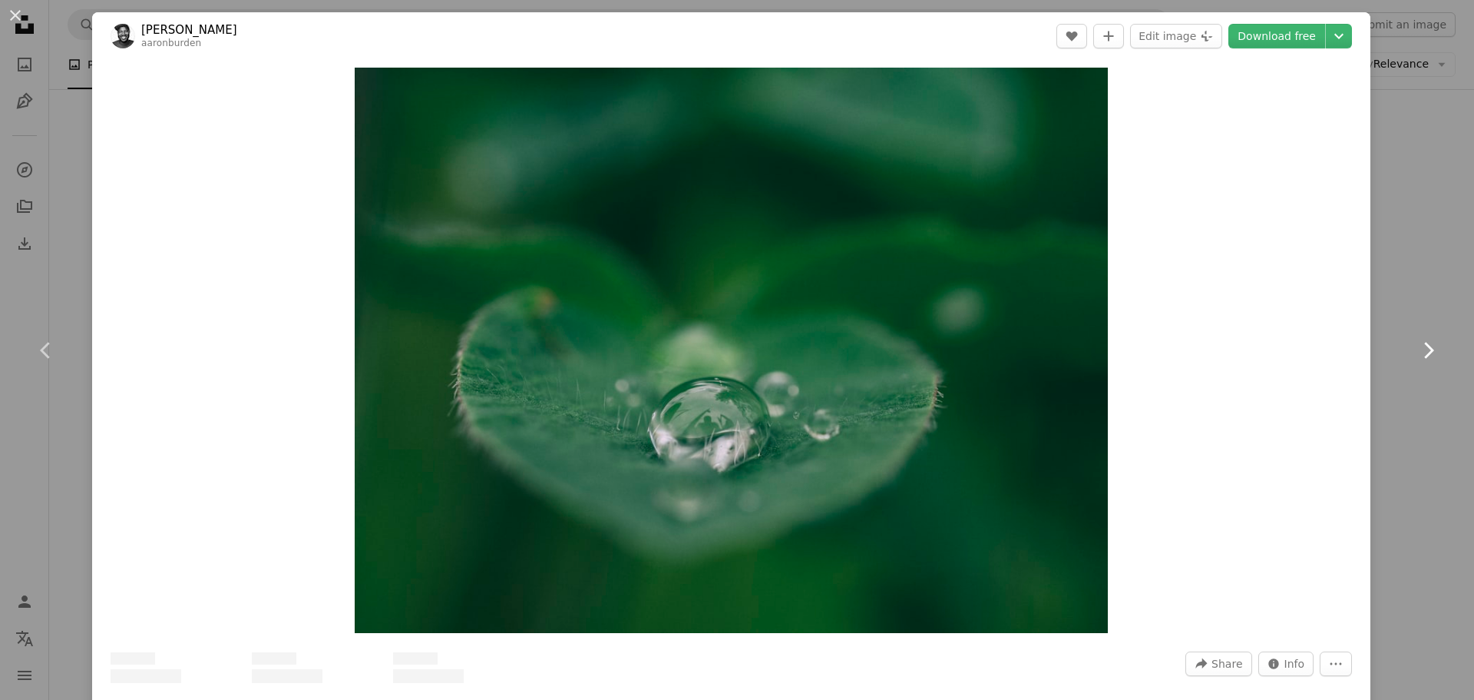
click at [1417, 338] on icon "Chevron right" at bounding box center [1428, 350] width 25 height 25
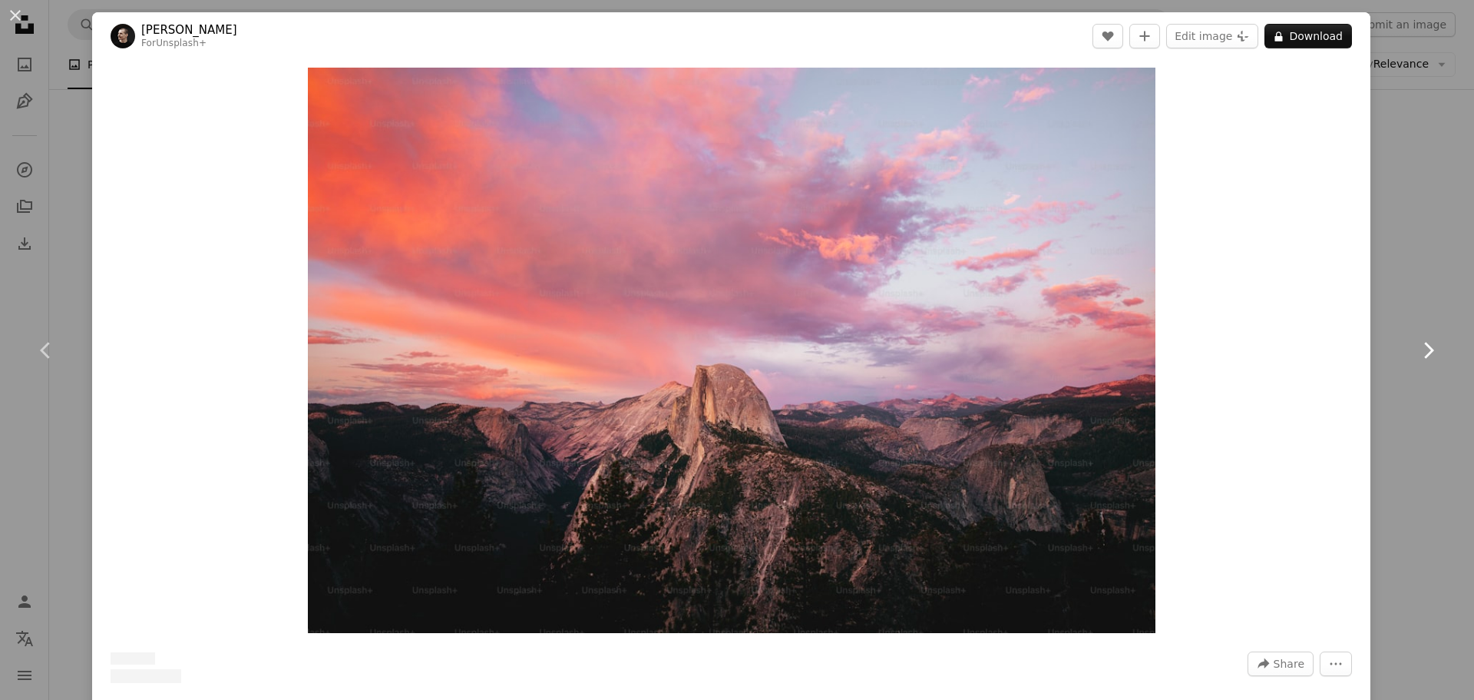
click at [1417, 338] on icon "Chevron right" at bounding box center [1428, 350] width 25 height 25
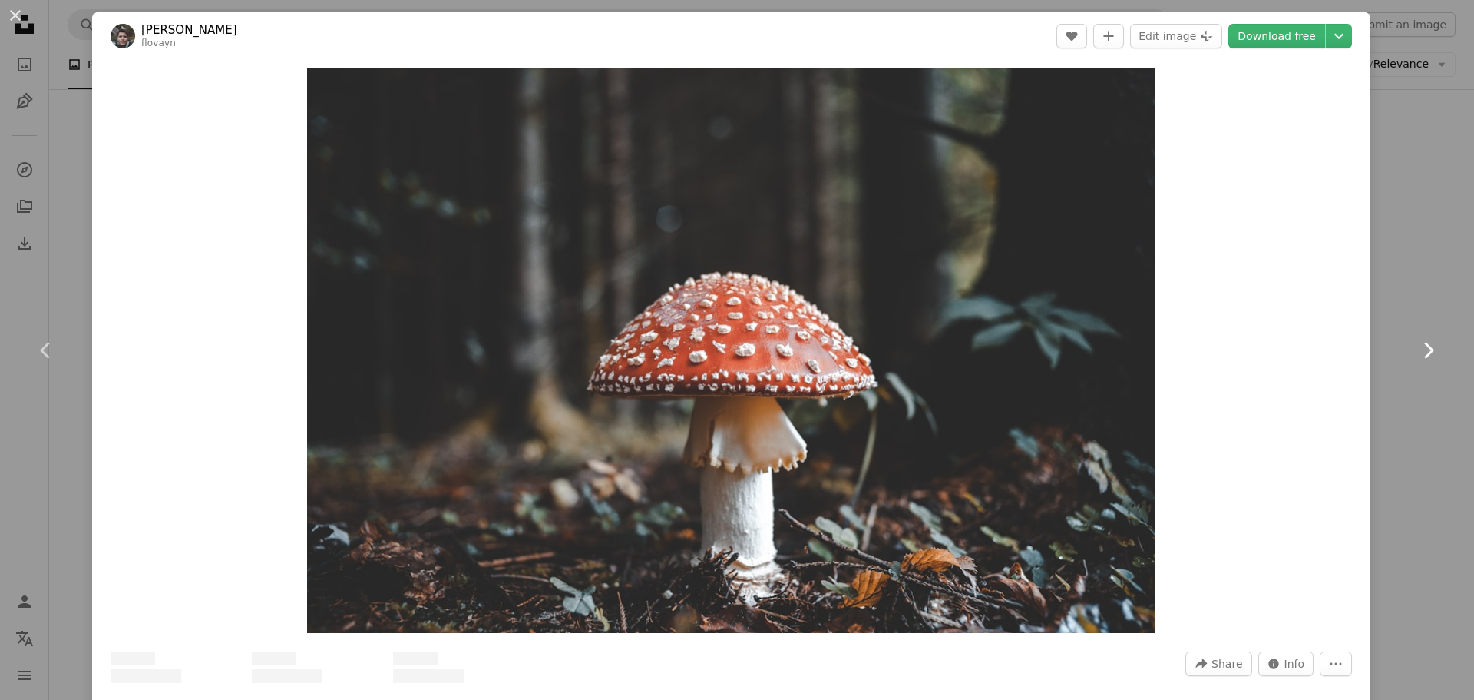
click at [1417, 338] on icon "Chevron right" at bounding box center [1428, 350] width 25 height 25
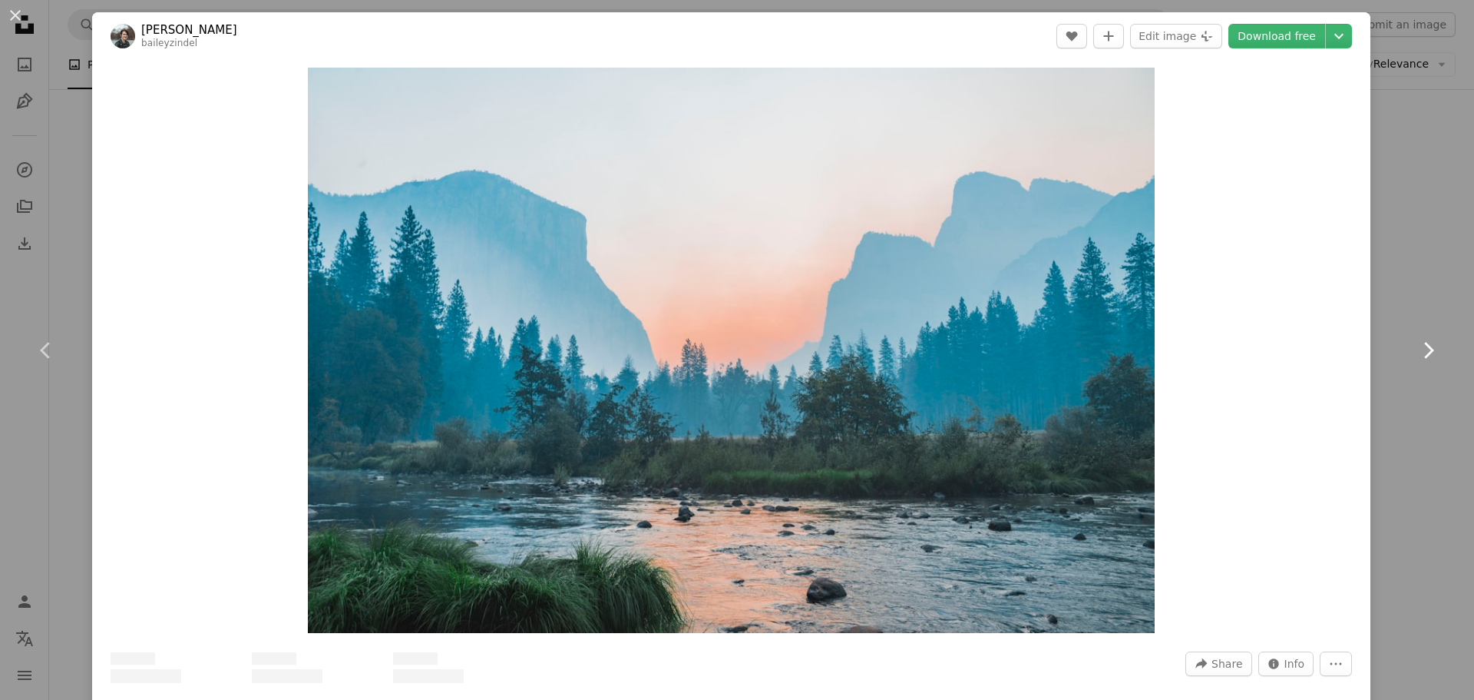
click at [1416, 338] on icon "Chevron right" at bounding box center [1428, 350] width 25 height 25
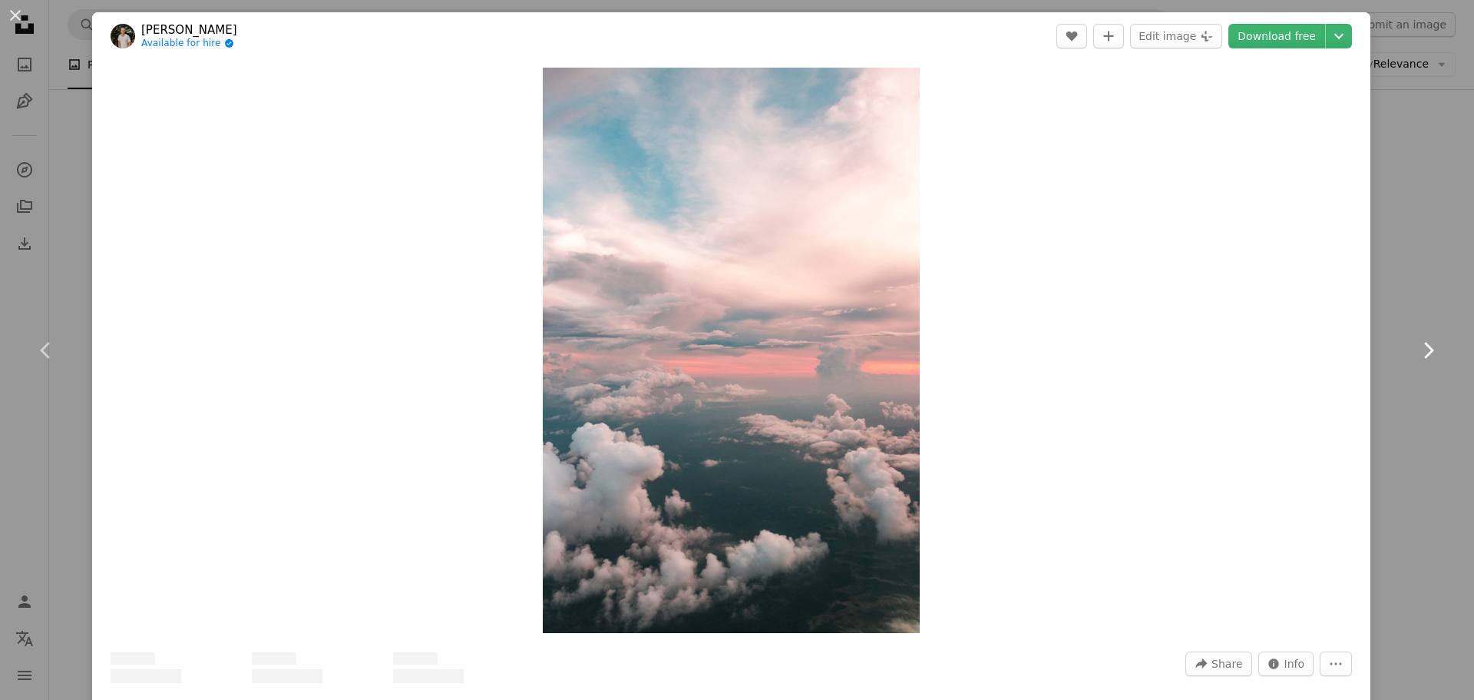
click at [1416, 338] on icon "Chevron right" at bounding box center [1428, 350] width 25 height 25
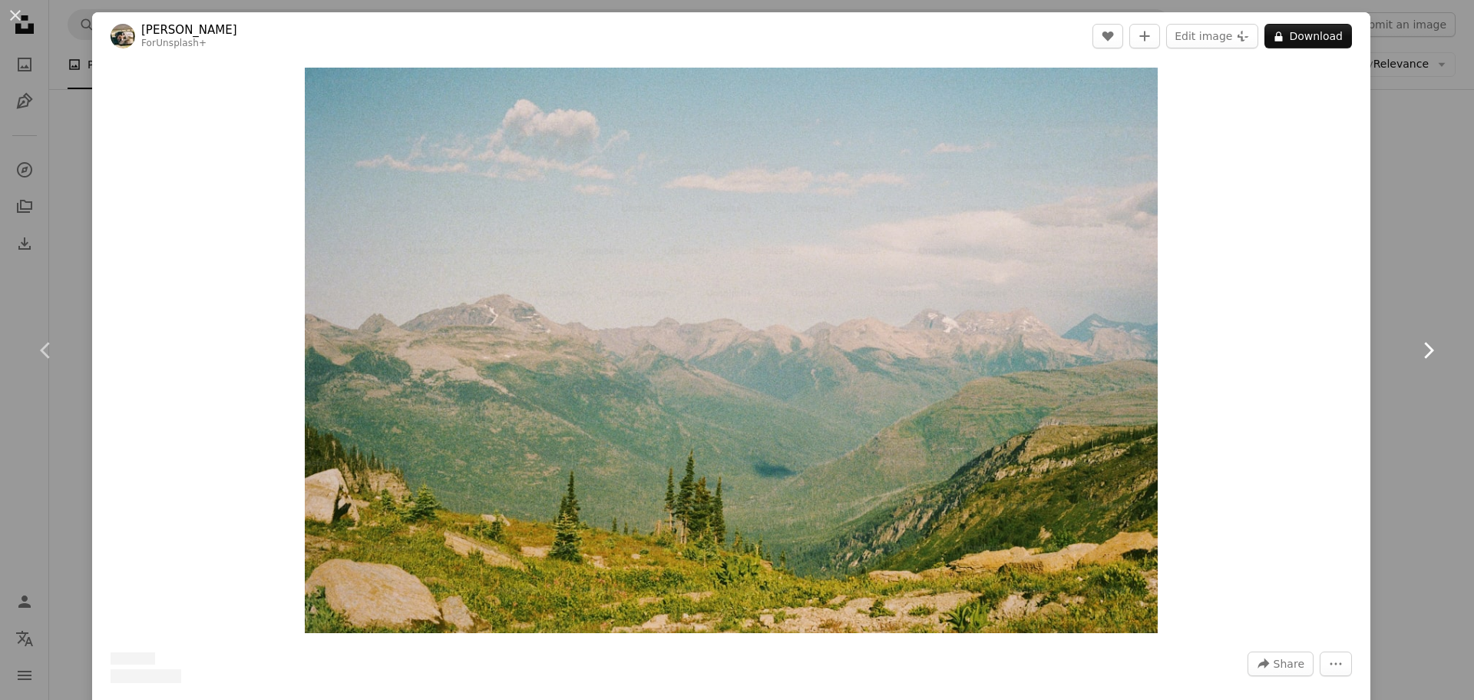
click at [1416, 338] on icon "Chevron right" at bounding box center [1428, 350] width 25 height 25
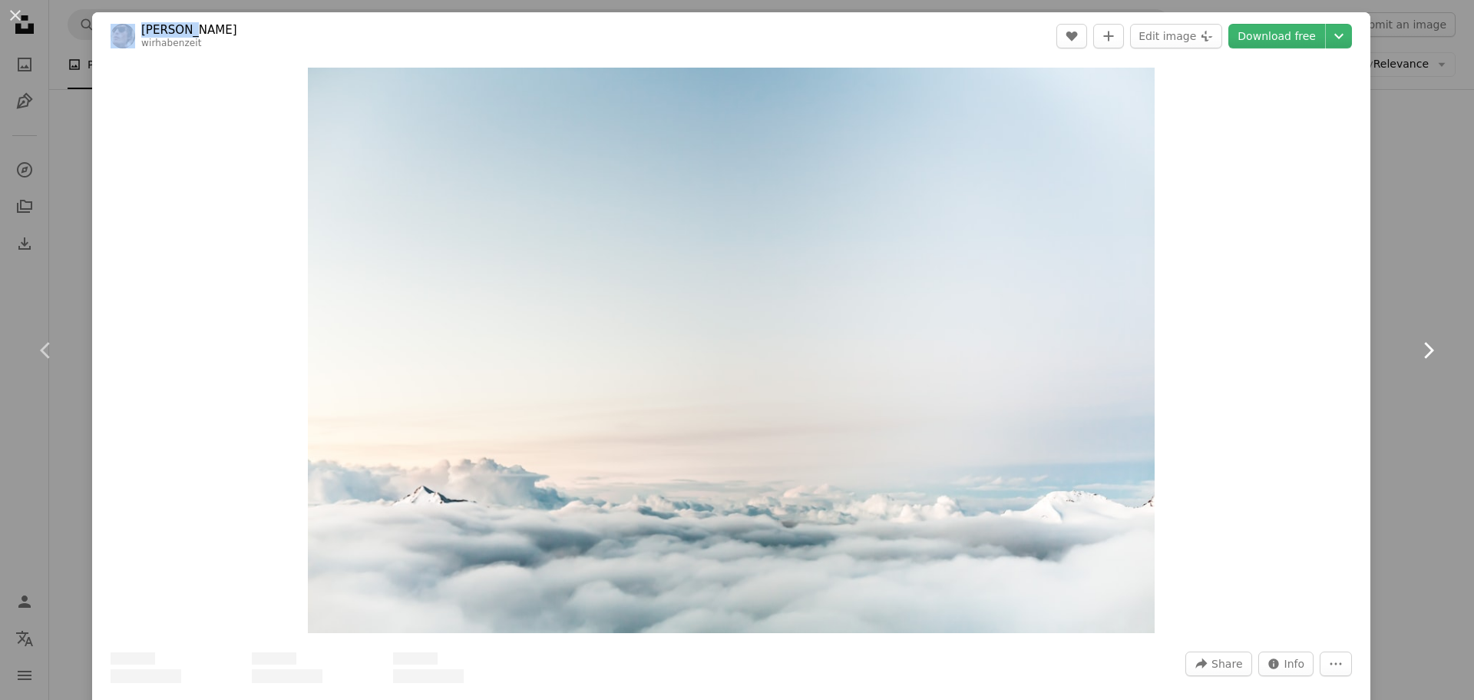
click at [1416, 338] on icon "Chevron right" at bounding box center [1428, 350] width 25 height 25
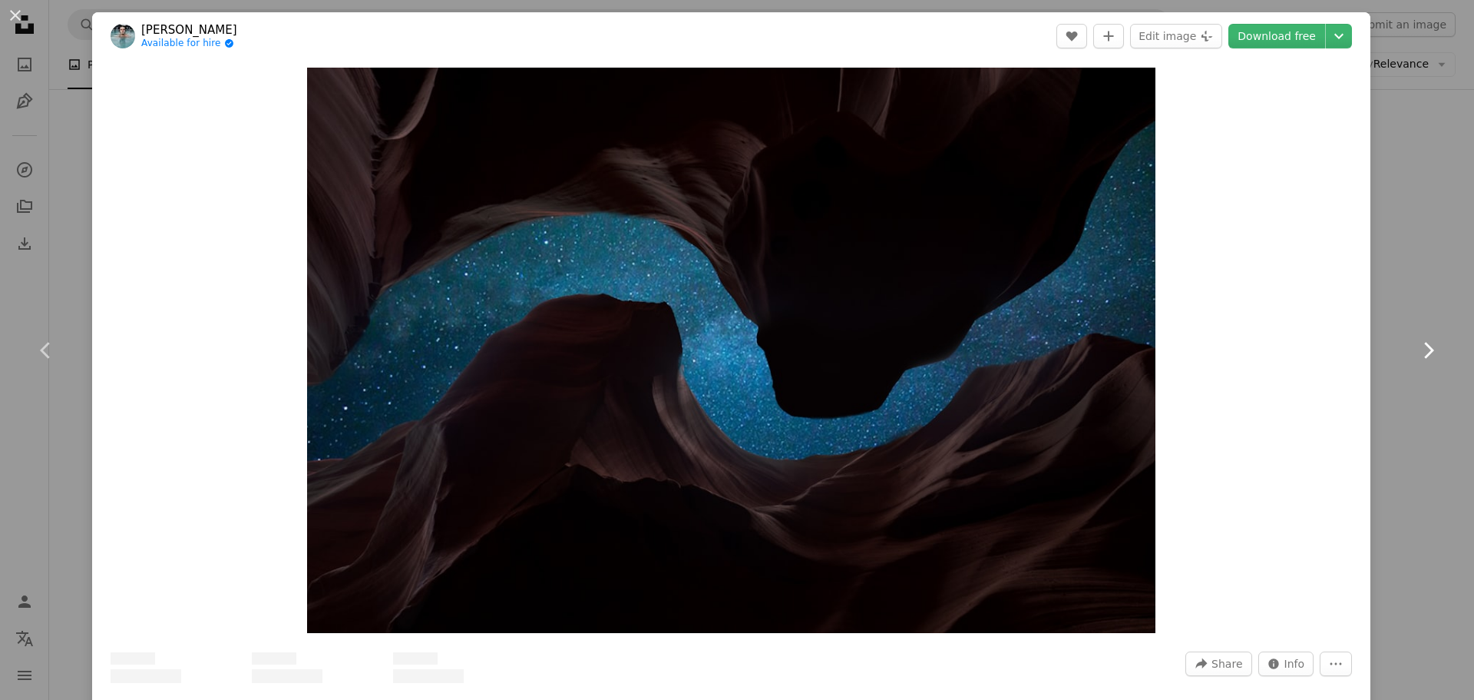
click at [1415, 336] on link "Chevron right" at bounding box center [1428, 349] width 92 height 147
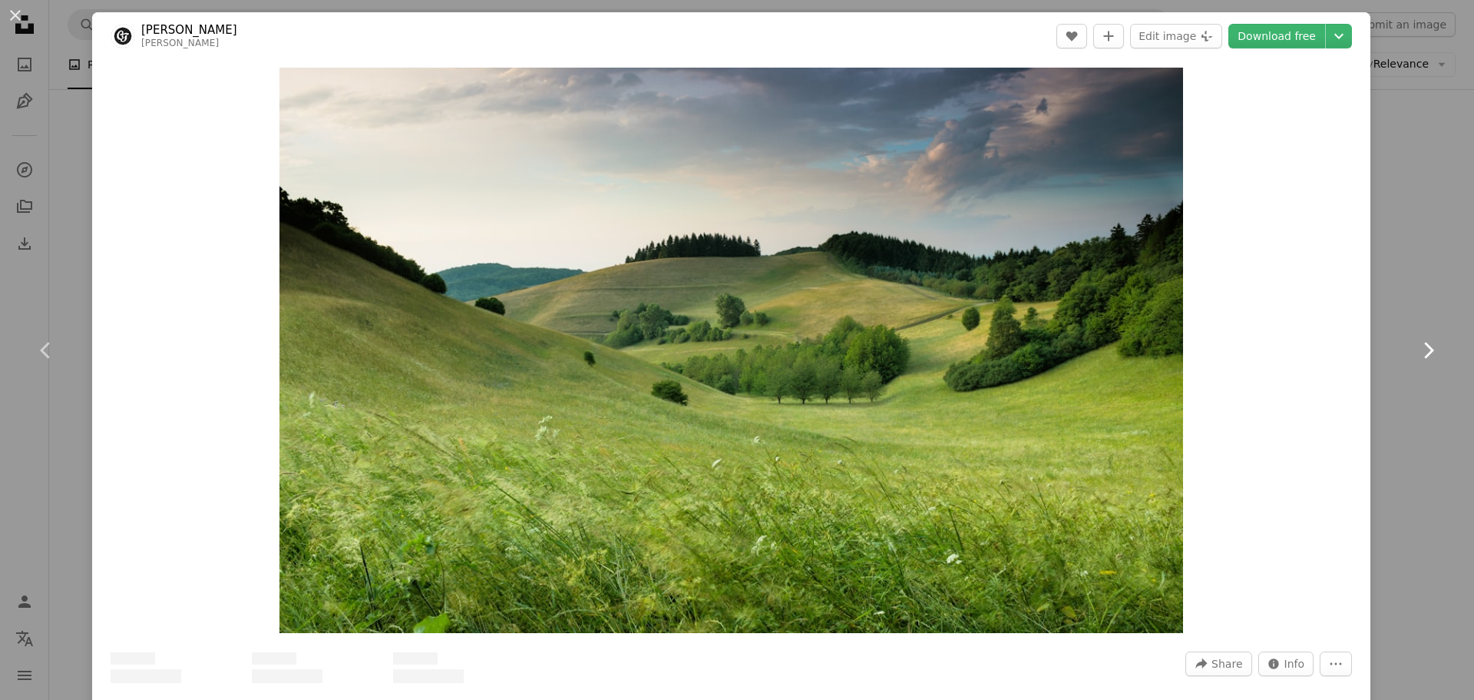
click at [1415, 336] on link "Chevron right" at bounding box center [1428, 349] width 92 height 147
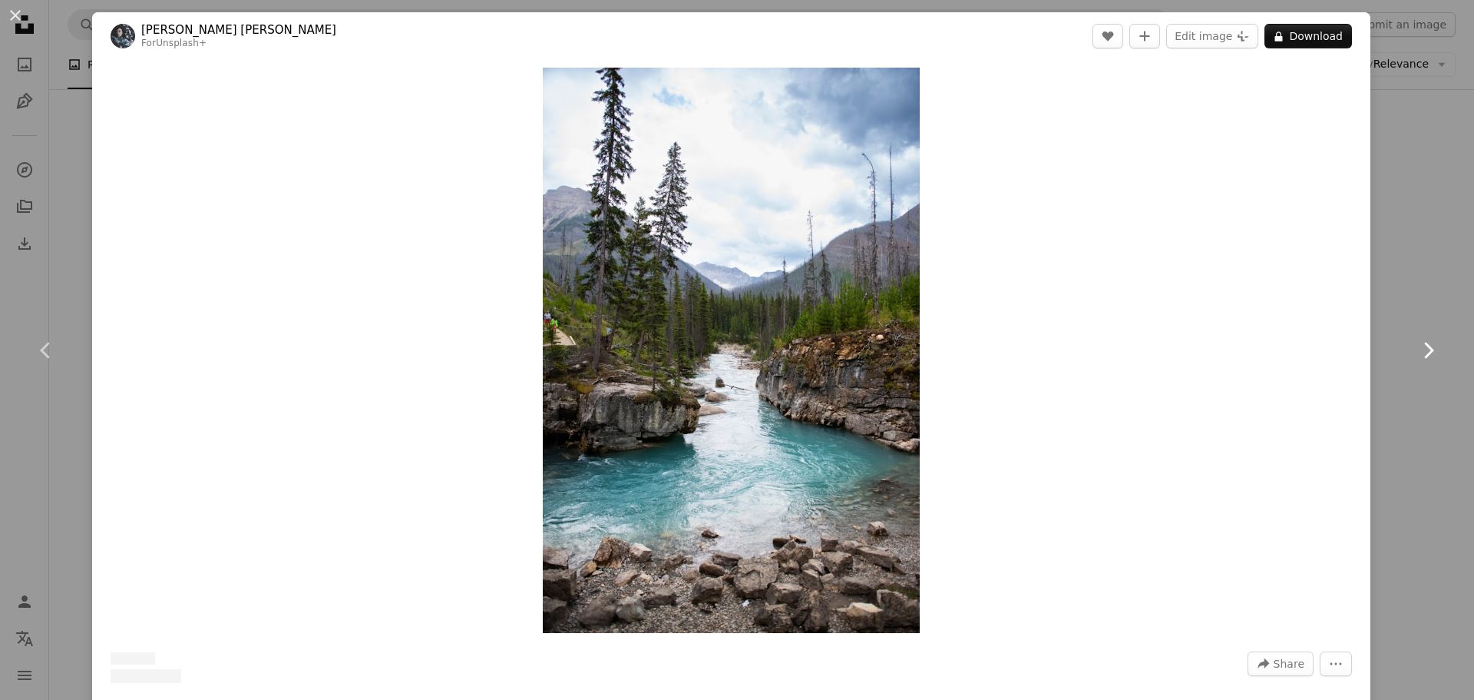
click at [1415, 336] on link "Chevron right" at bounding box center [1428, 349] width 92 height 147
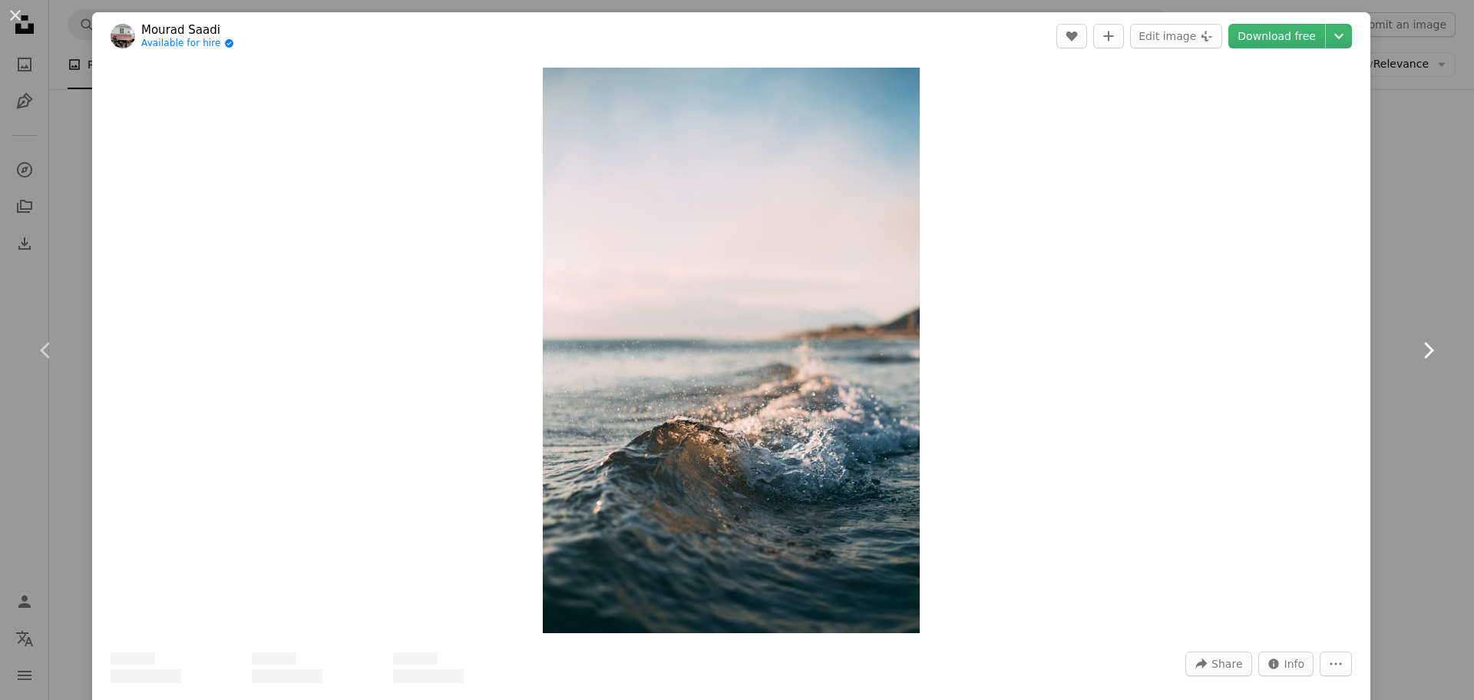
click at [1415, 336] on link "Chevron right" at bounding box center [1428, 349] width 92 height 147
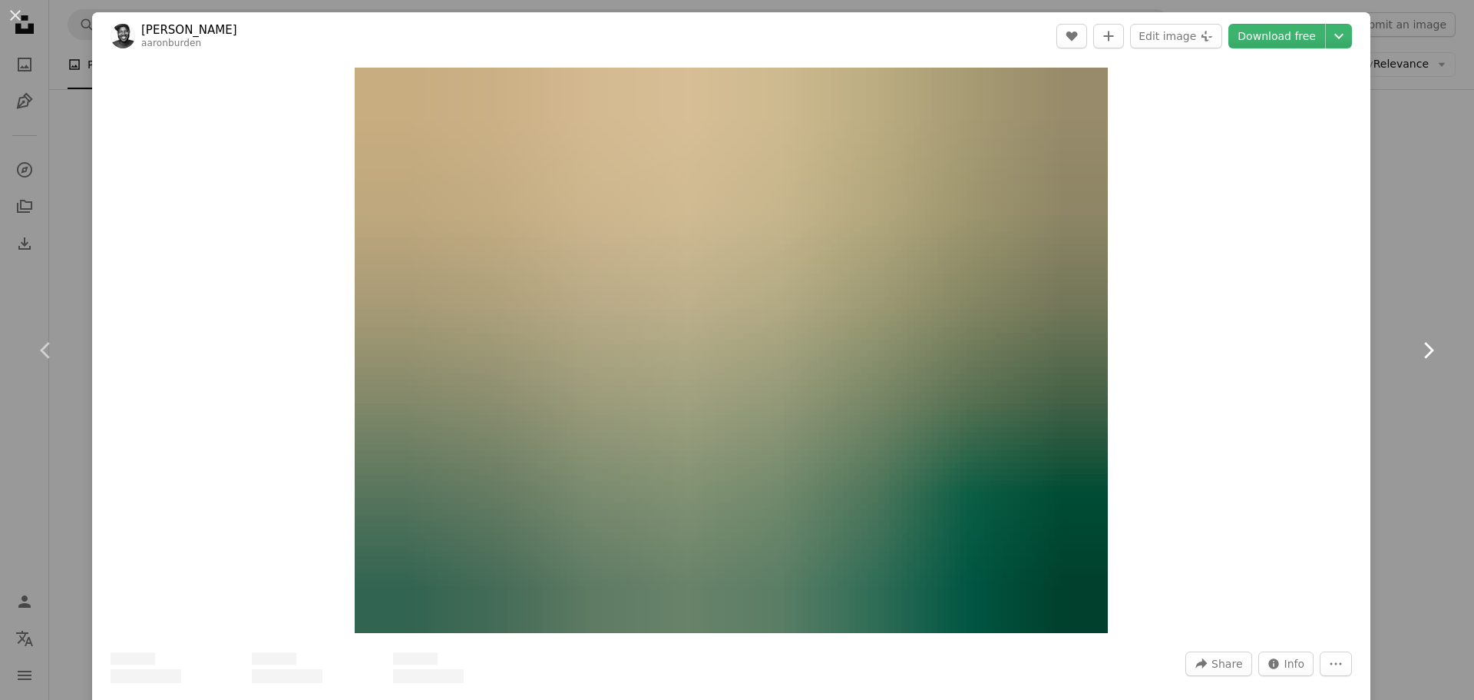
click at [1415, 336] on link "Chevron right" at bounding box center [1428, 349] width 92 height 147
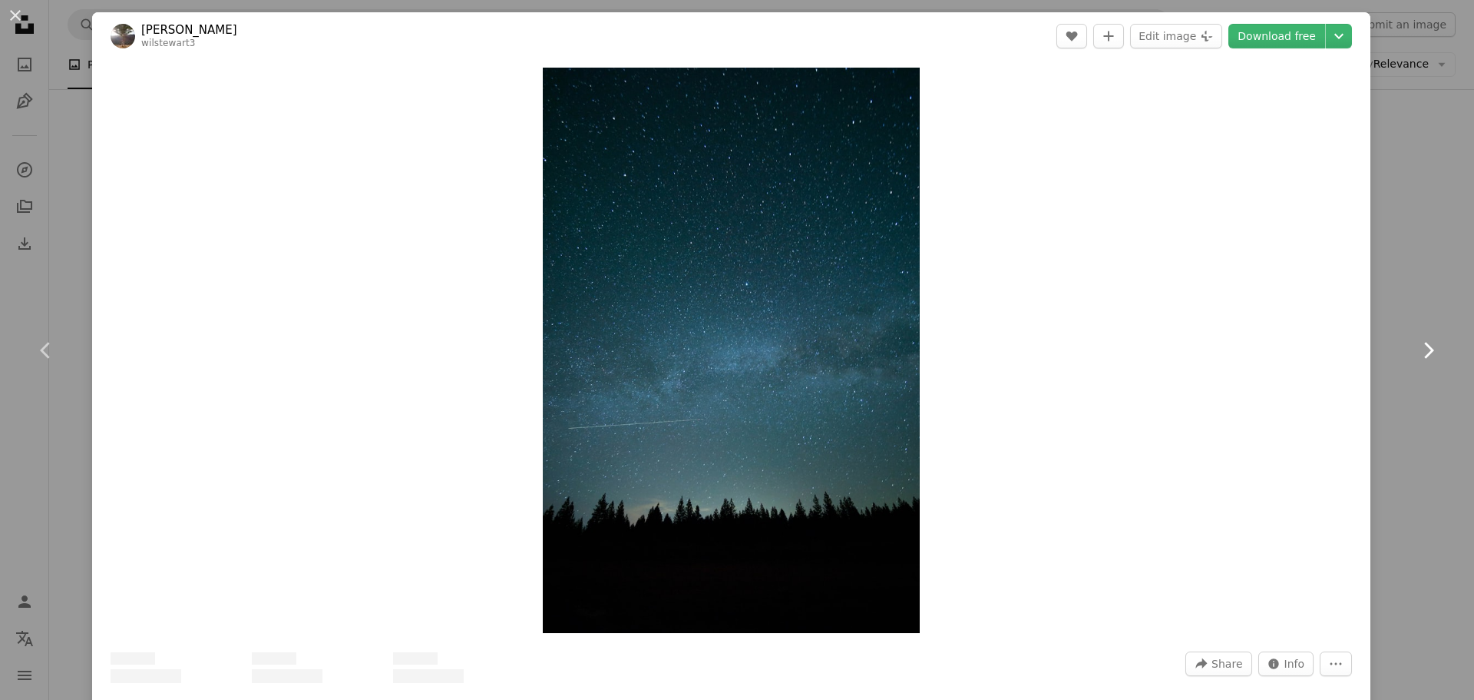
click at [1415, 336] on link "Chevron right" at bounding box center [1428, 349] width 92 height 147
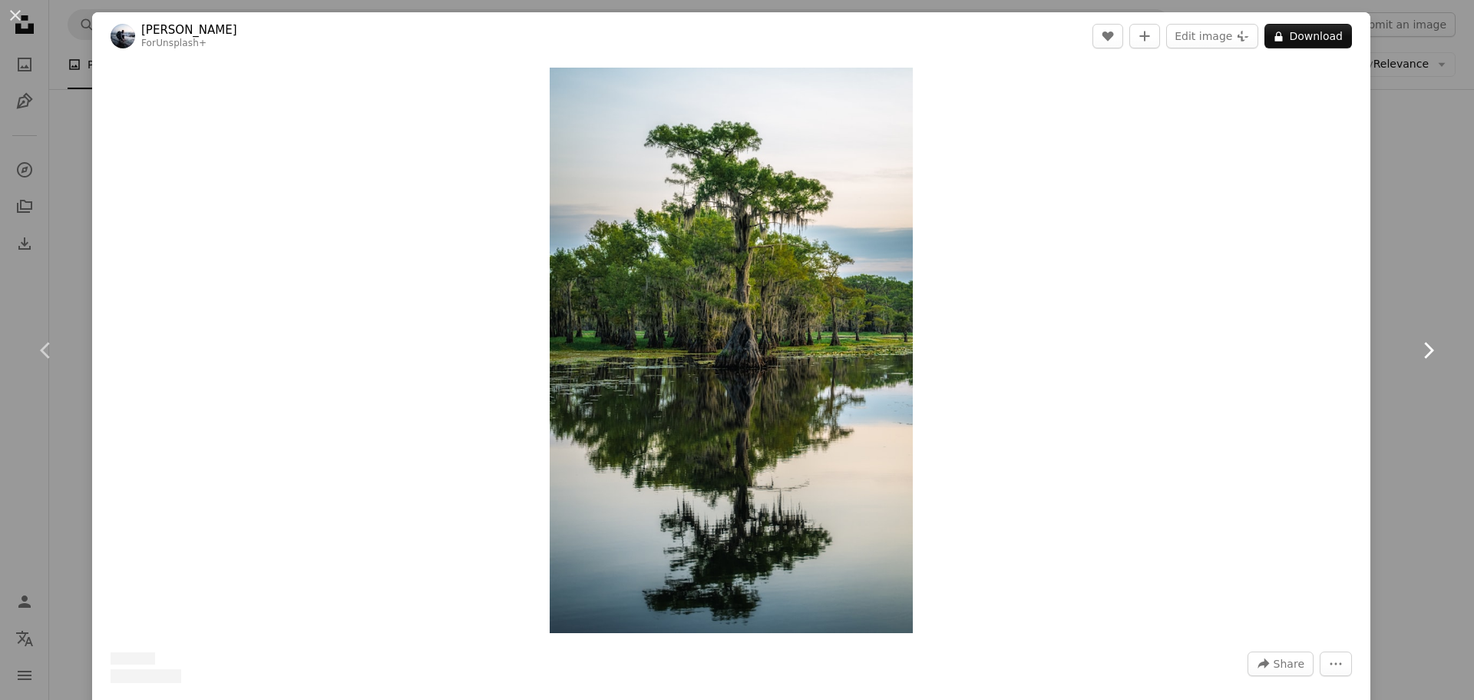
click at [1415, 336] on link "Chevron right" at bounding box center [1428, 349] width 92 height 147
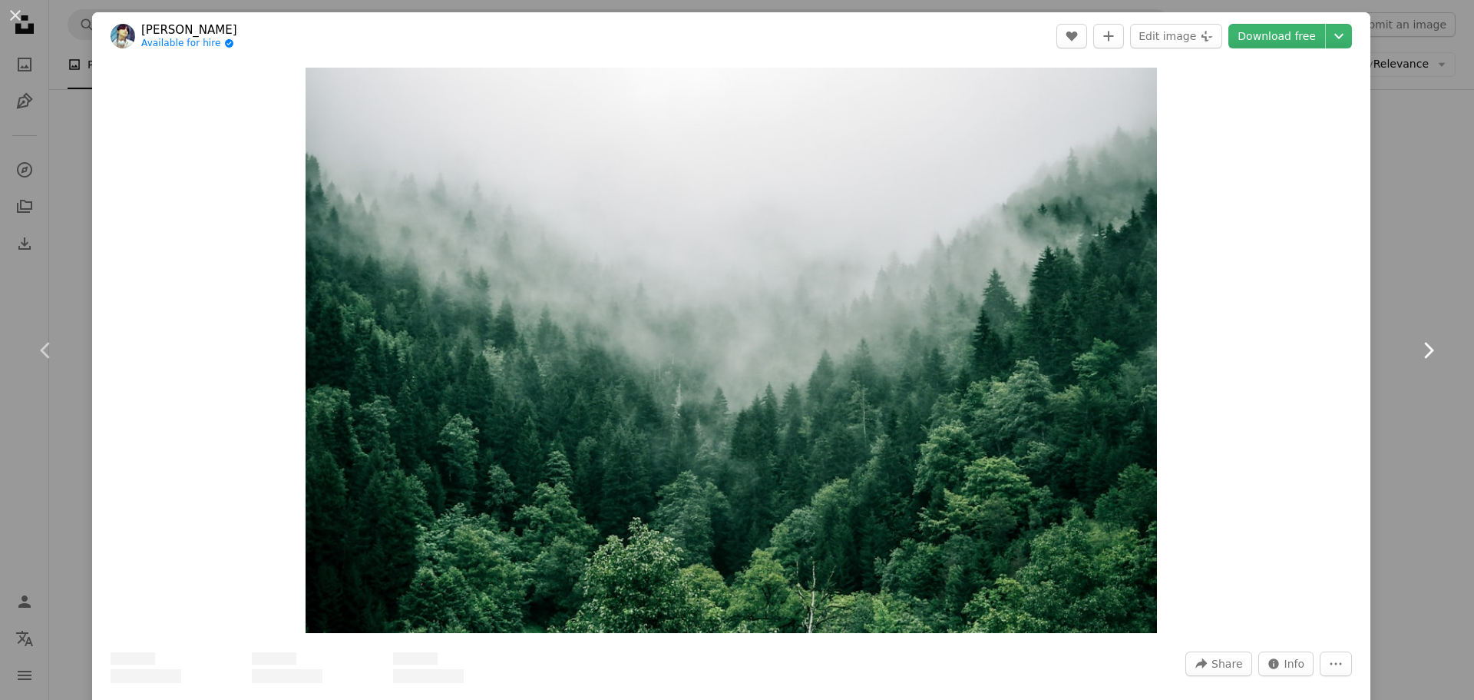
click at [1415, 336] on link "Chevron right" at bounding box center [1428, 349] width 92 height 147
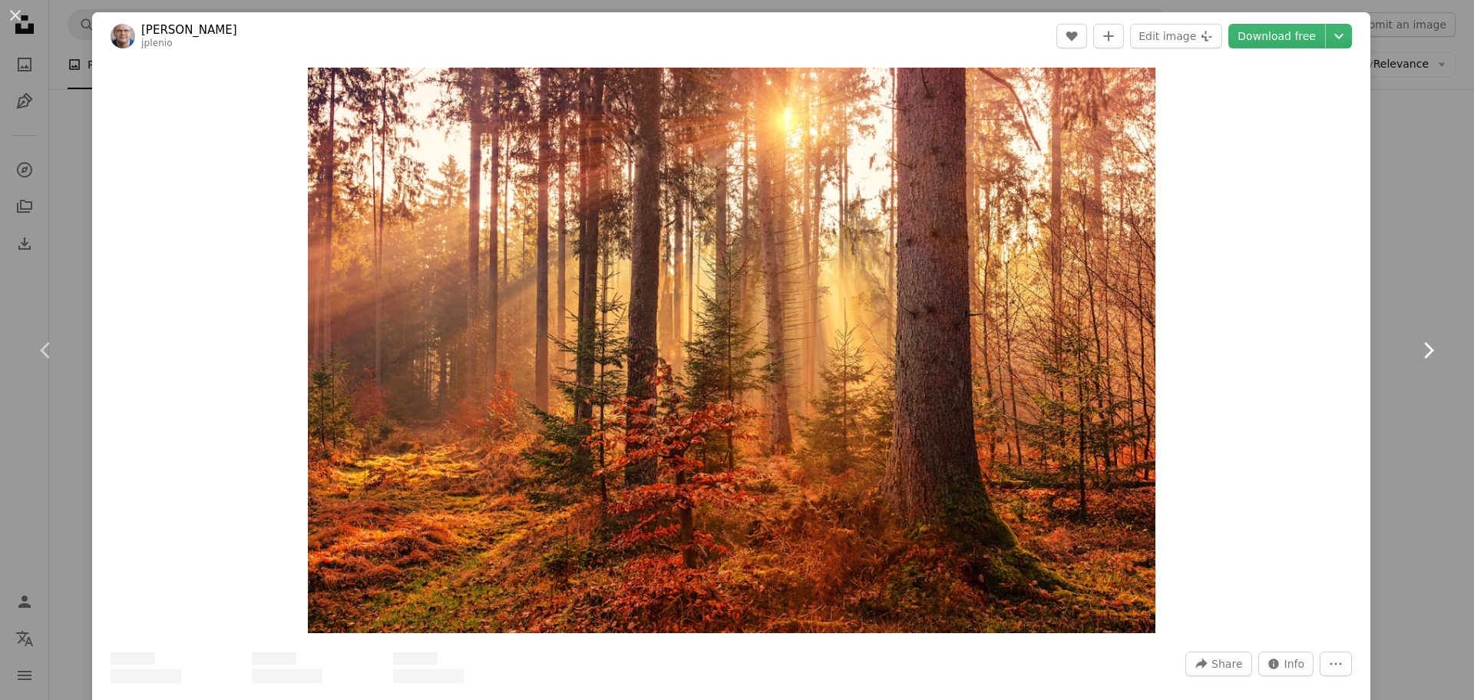
click at [1415, 336] on link "Chevron right" at bounding box center [1428, 349] width 92 height 147
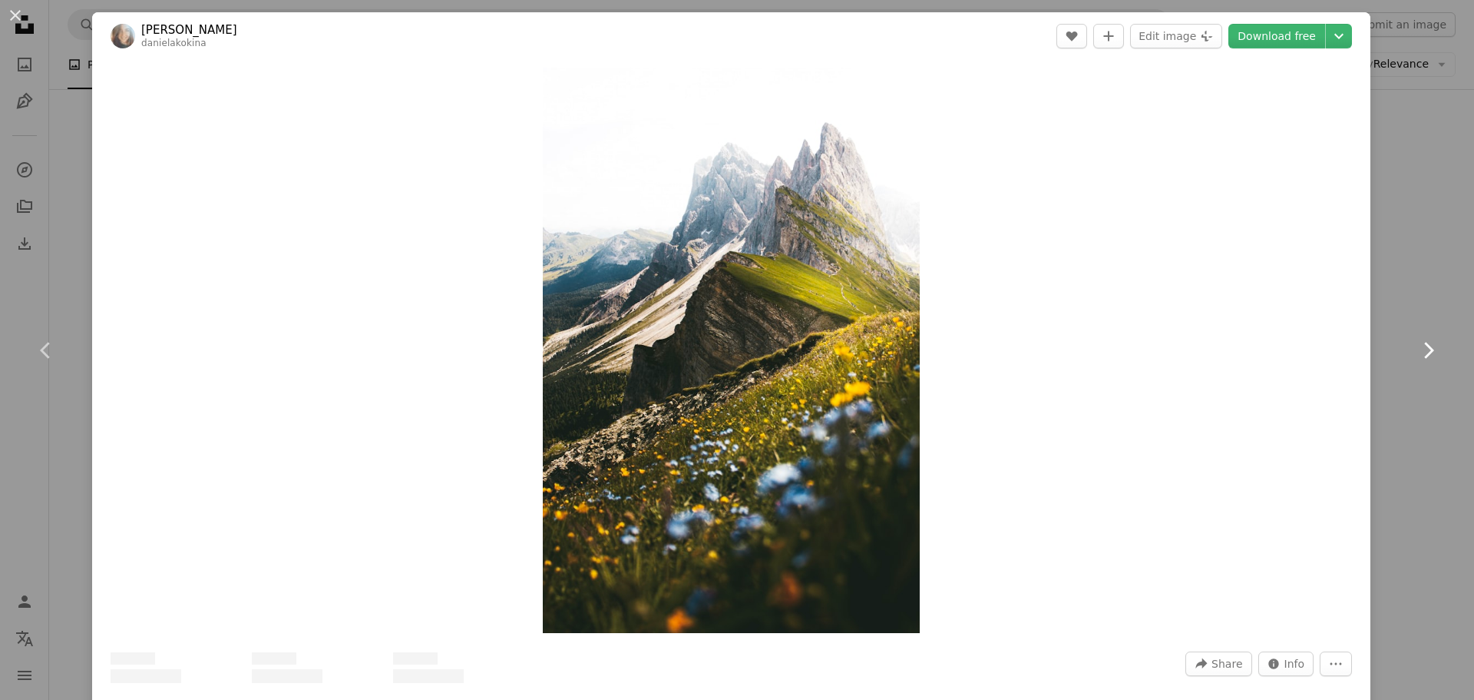
click at [1415, 336] on link "Chevron right" at bounding box center [1428, 349] width 92 height 147
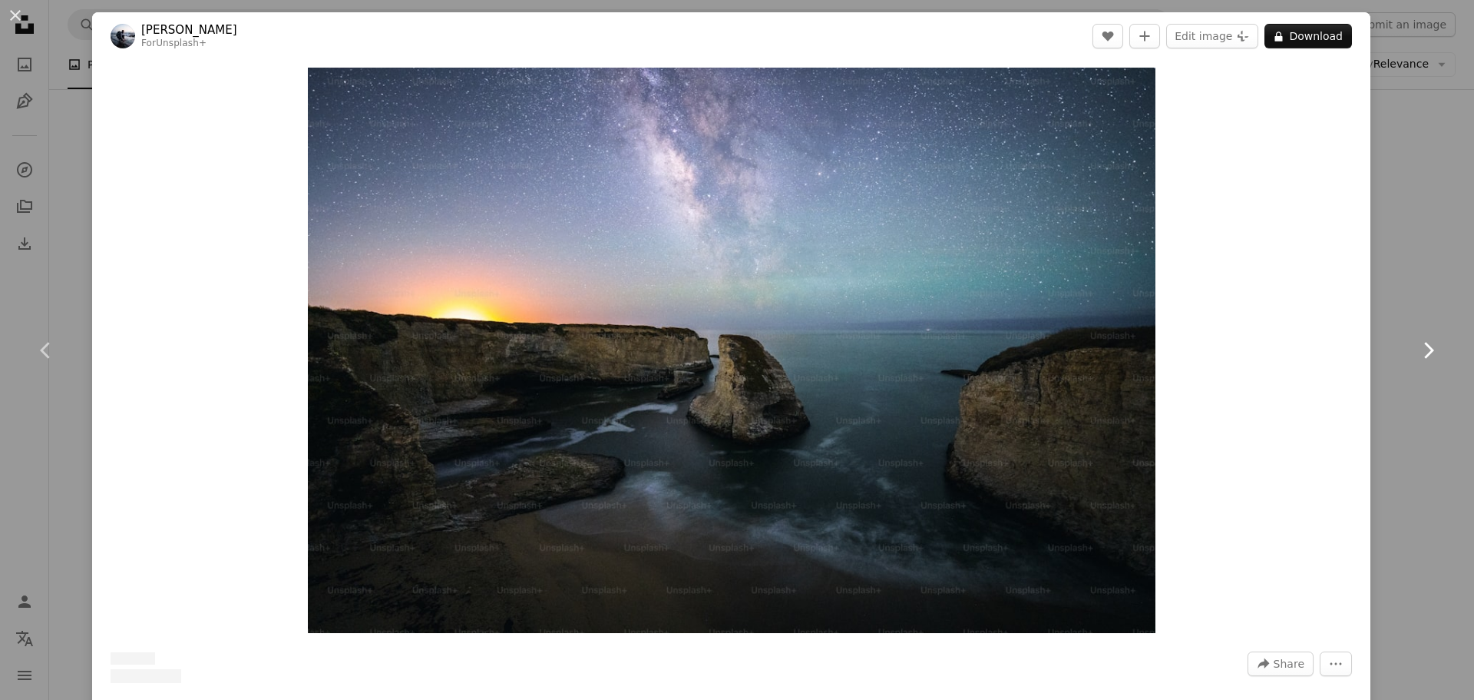
click at [1421, 343] on icon "Chevron right" at bounding box center [1428, 350] width 25 height 25
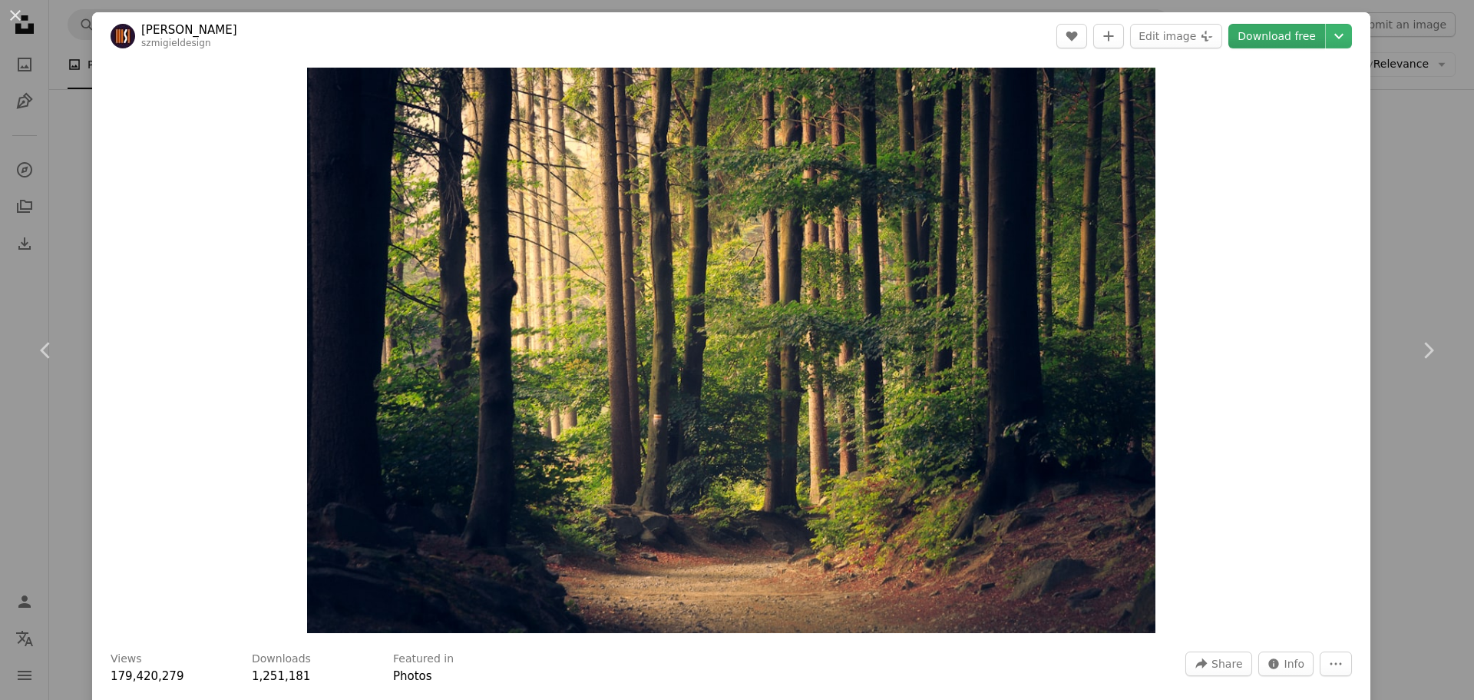
click at [1247, 38] on link "Download free" at bounding box center [1277, 36] width 97 height 25
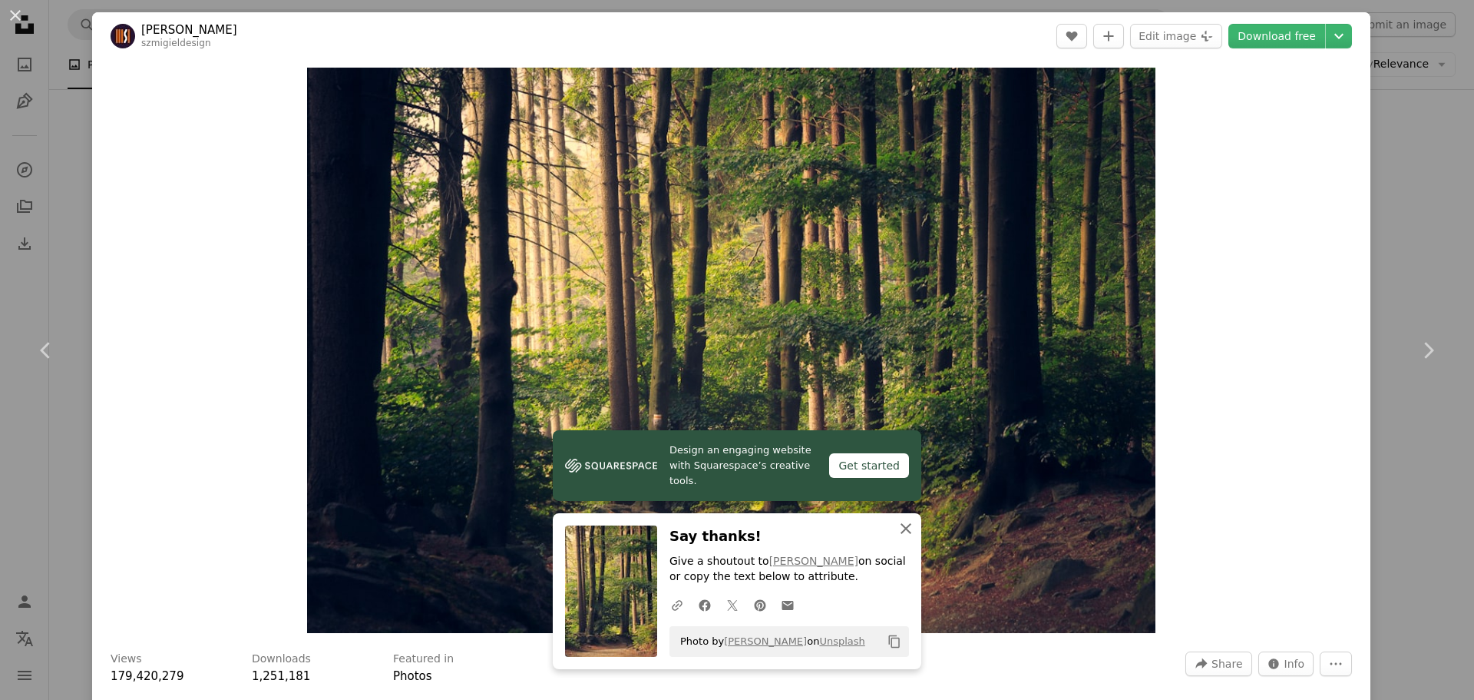
click at [904, 529] on icon "An X shape" at bounding box center [906, 528] width 18 height 18
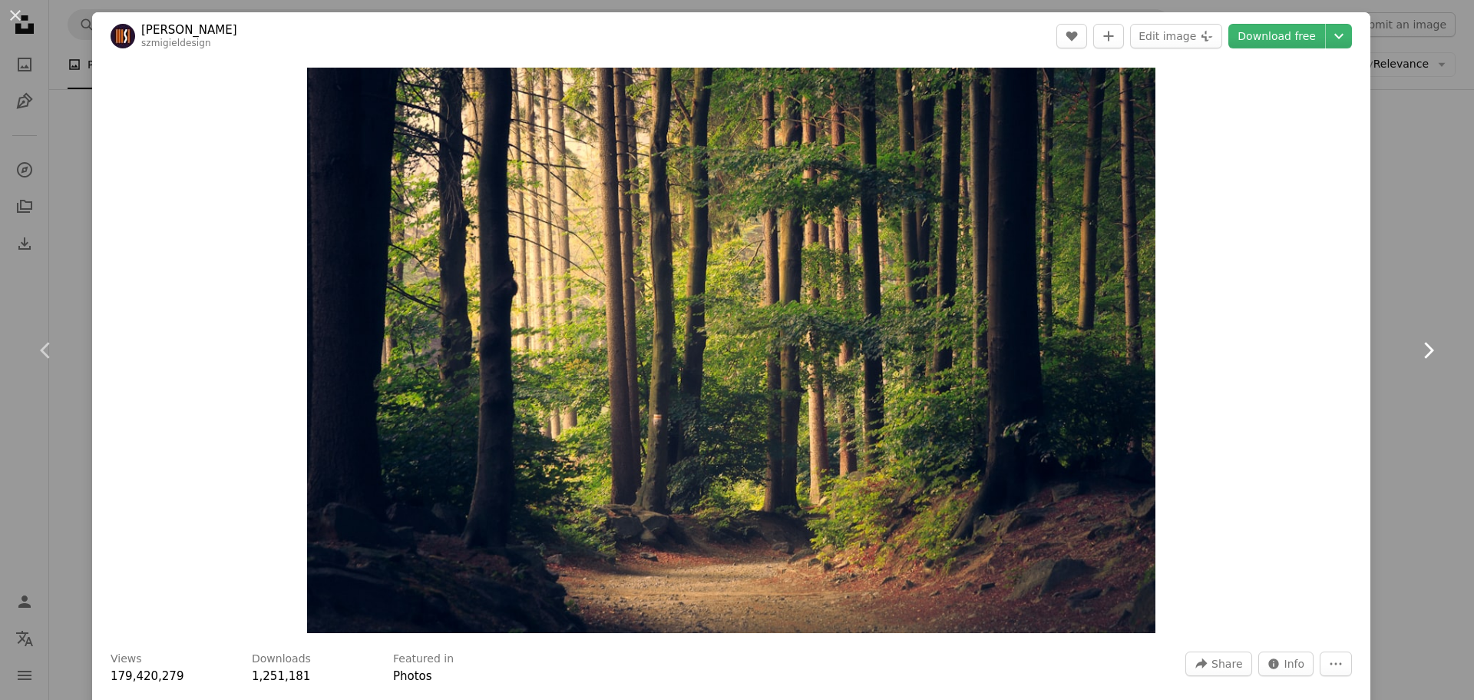
click at [1416, 348] on icon "Chevron right" at bounding box center [1428, 350] width 25 height 25
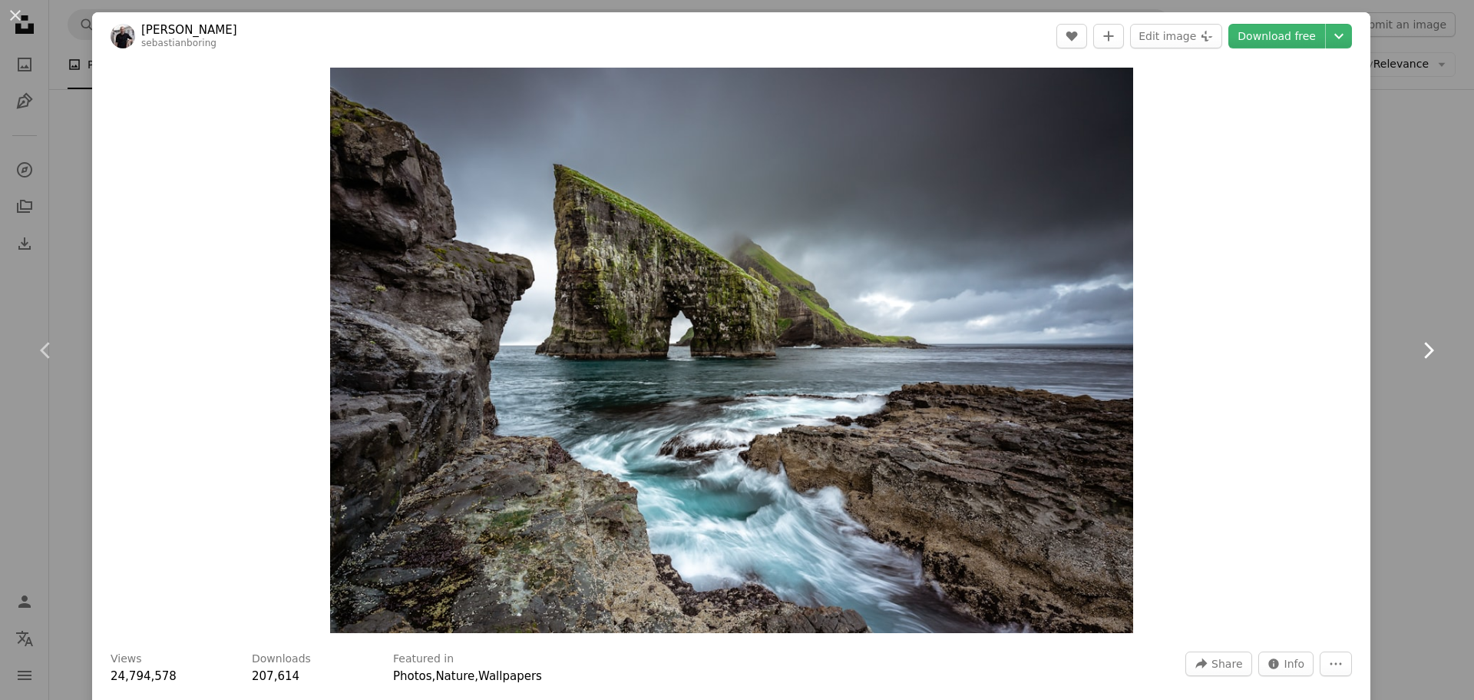
click at [1416, 344] on icon "Chevron right" at bounding box center [1428, 350] width 25 height 25
